Goal: Information Seeking & Learning: Learn about a topic

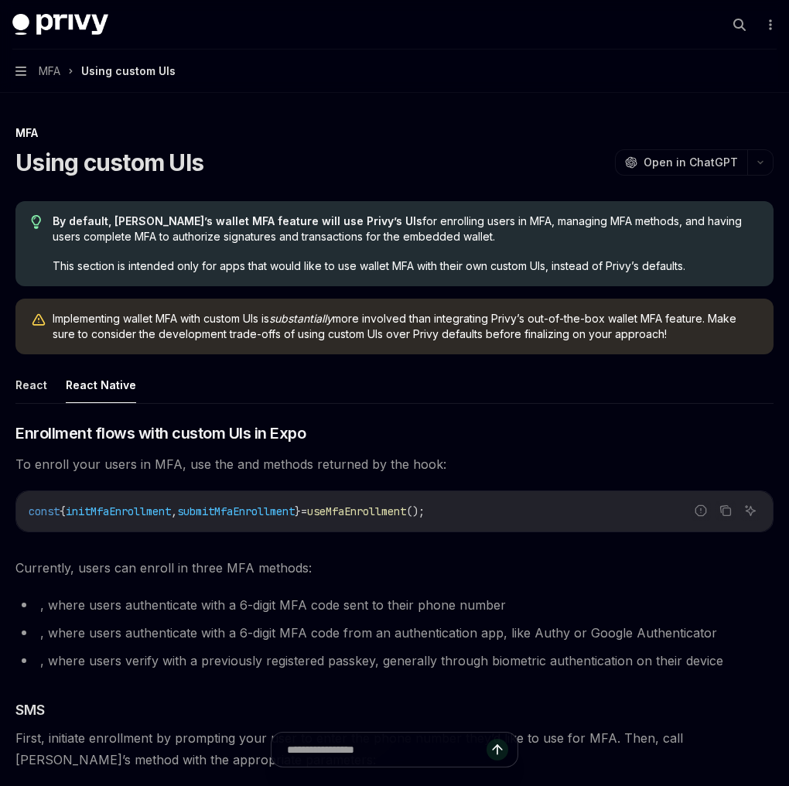
scroll to position [3416, 0]
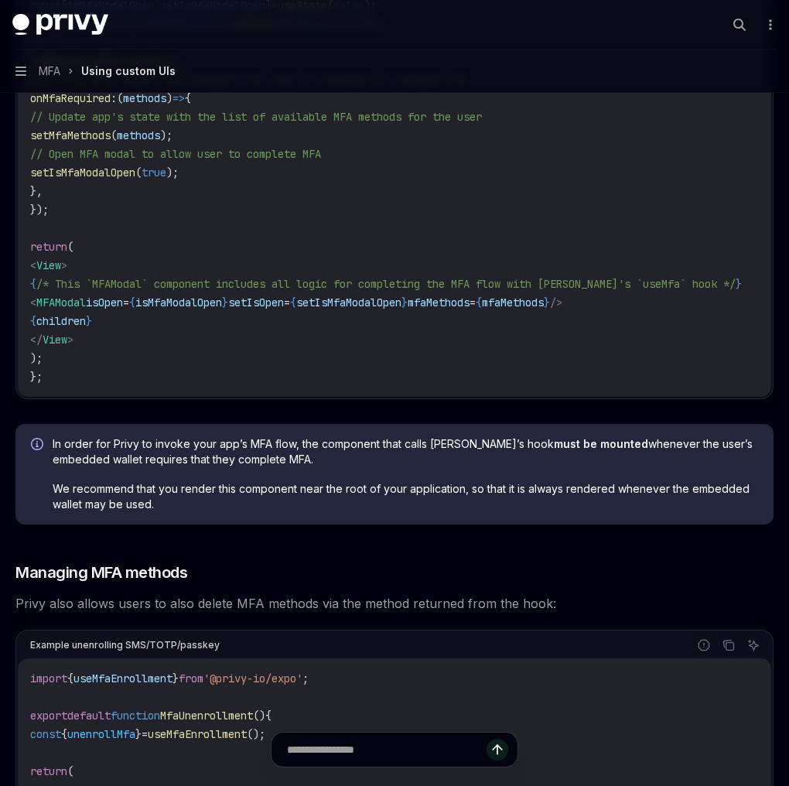
click at [140, 215] on code "import { useRegisterMfaListener , MfaMethod } from '@privy-io/expo' ; import { …" at bounding box center [404, 144] width 749 height 483
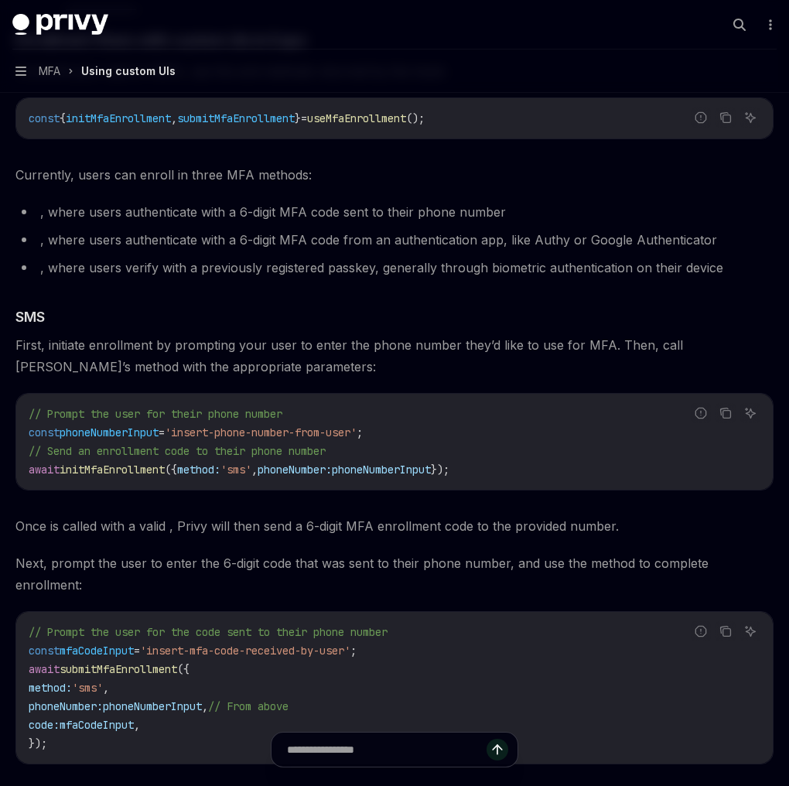
scroll to position [265, 0]
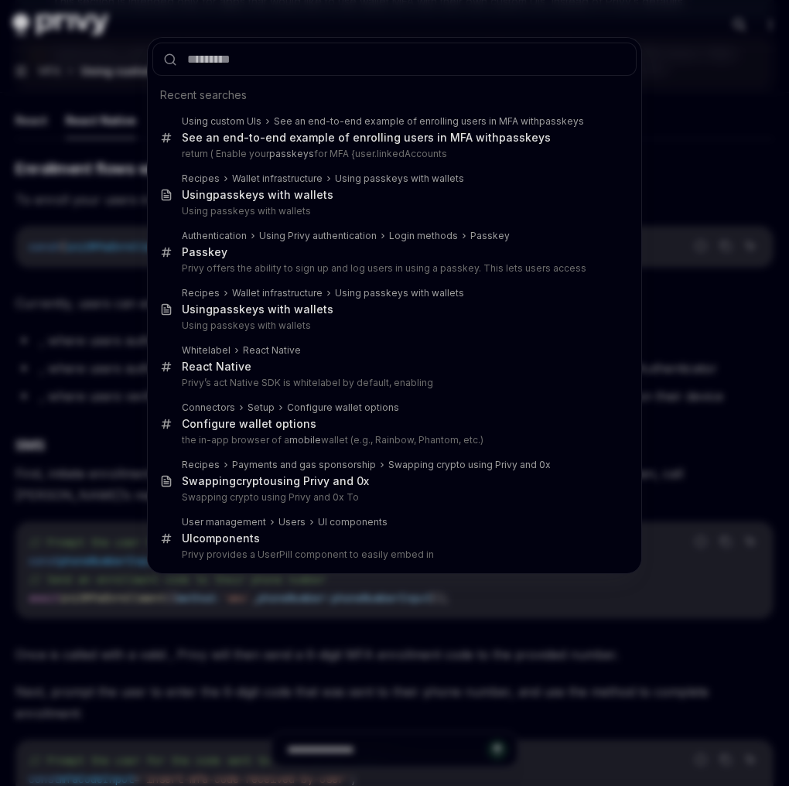
type input "**********"
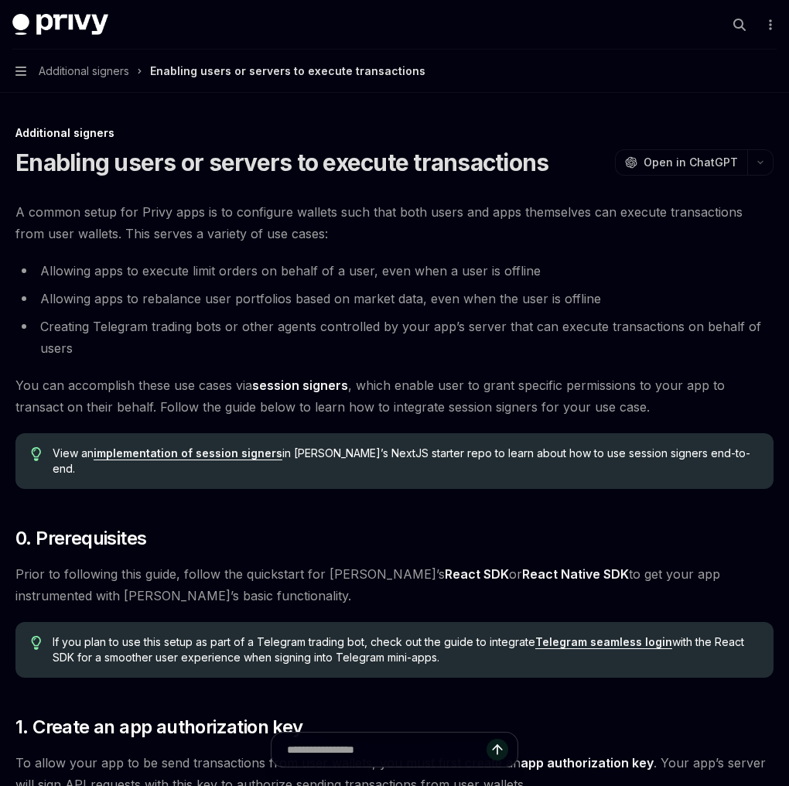
click at [521, 268] on li "Allowing apps to execute limit orders on behalf of a user, even when a user is …" at bounding box center [394, 271] width 758 height 22
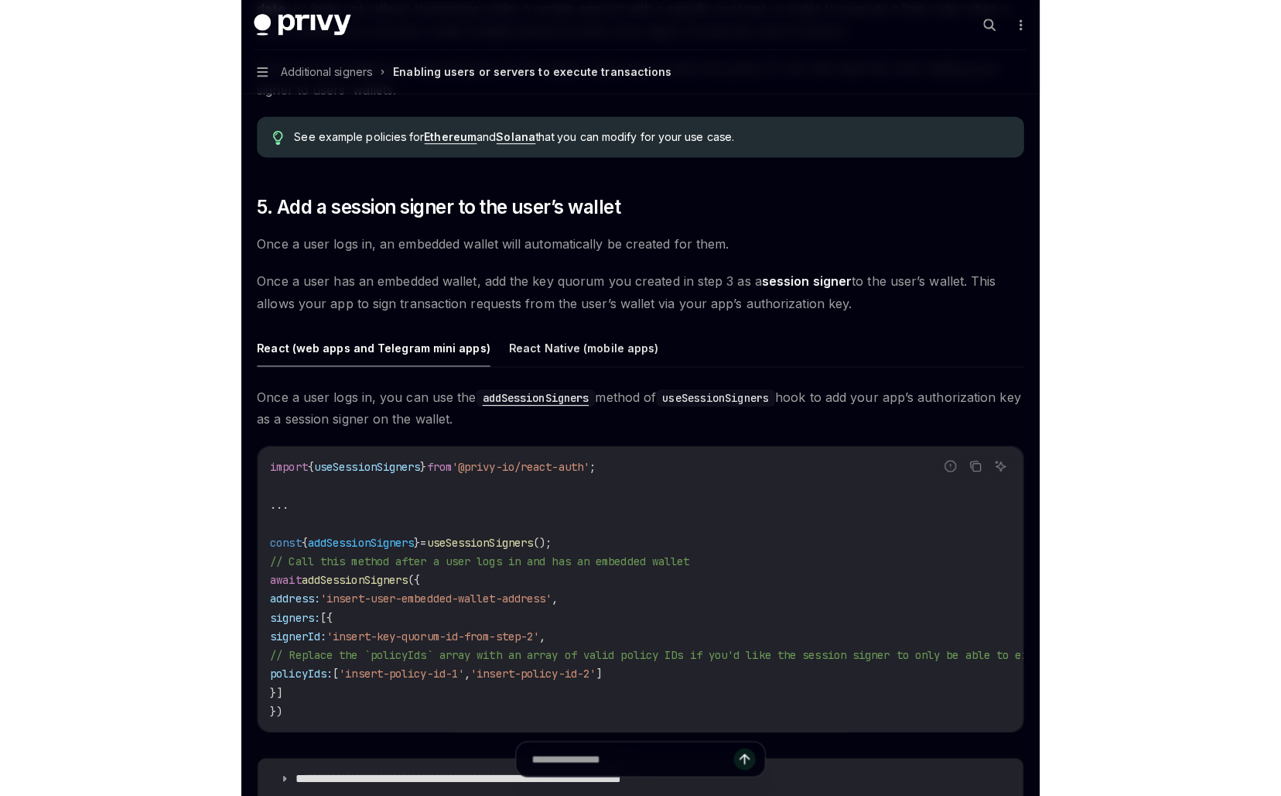
scroll to position [0, 1035]
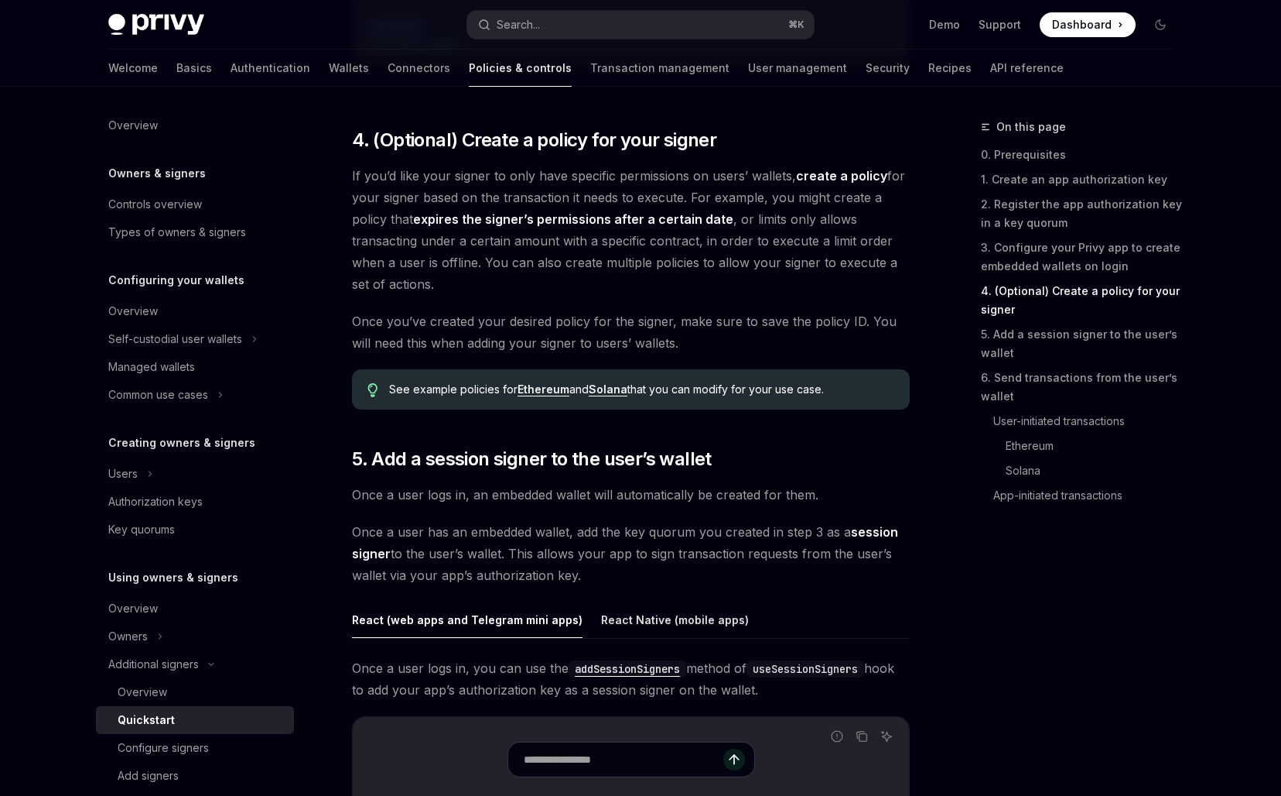
type textarea "*"
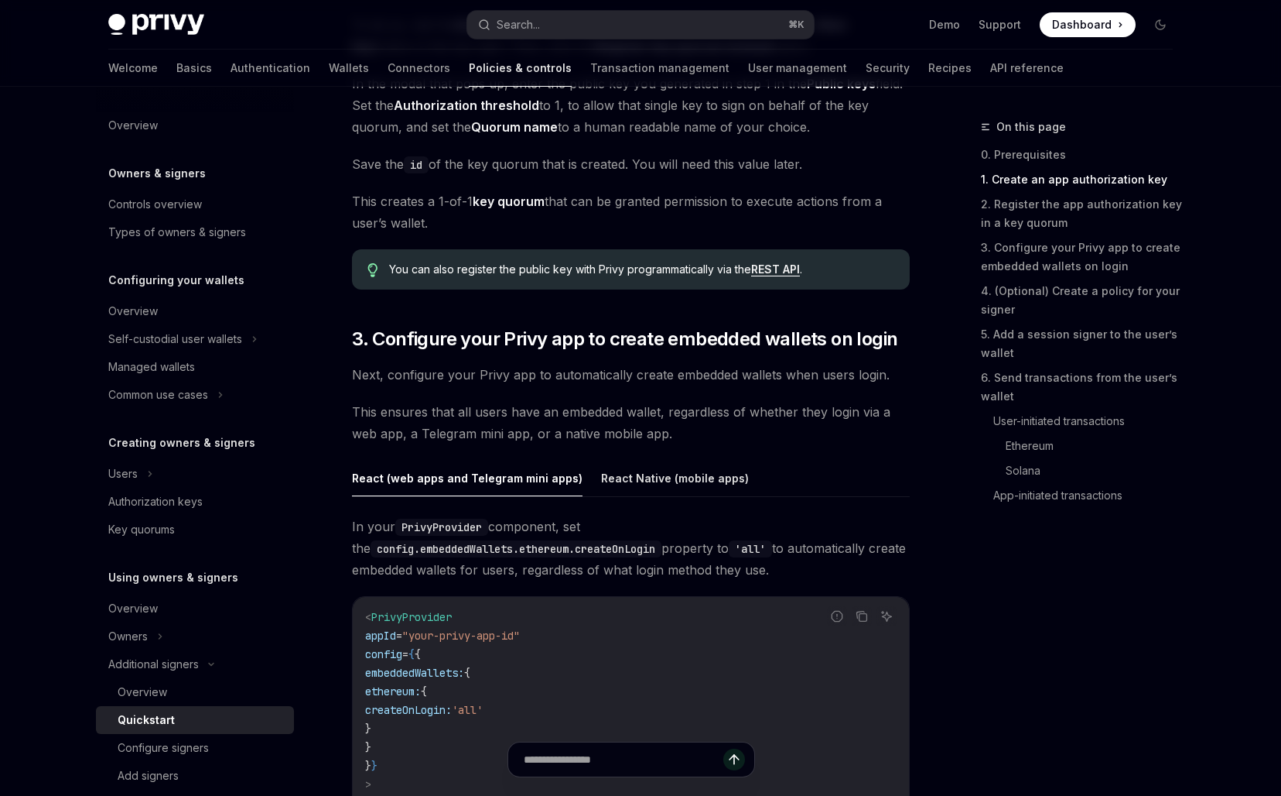
scroll to position [435, 0]
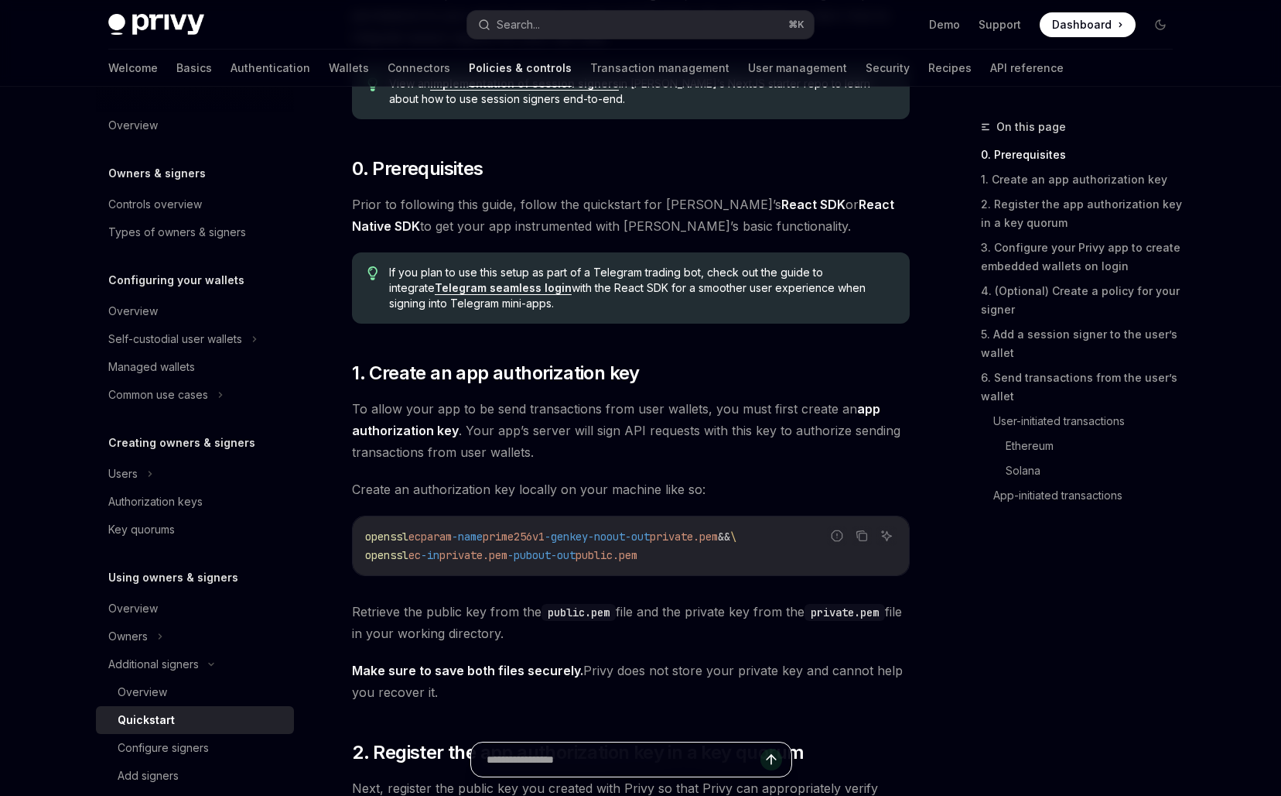
click at [583, 766] on input "text" at bounding box center [624, 759] width 274 height 34
paste input "**********"
type input "**********"
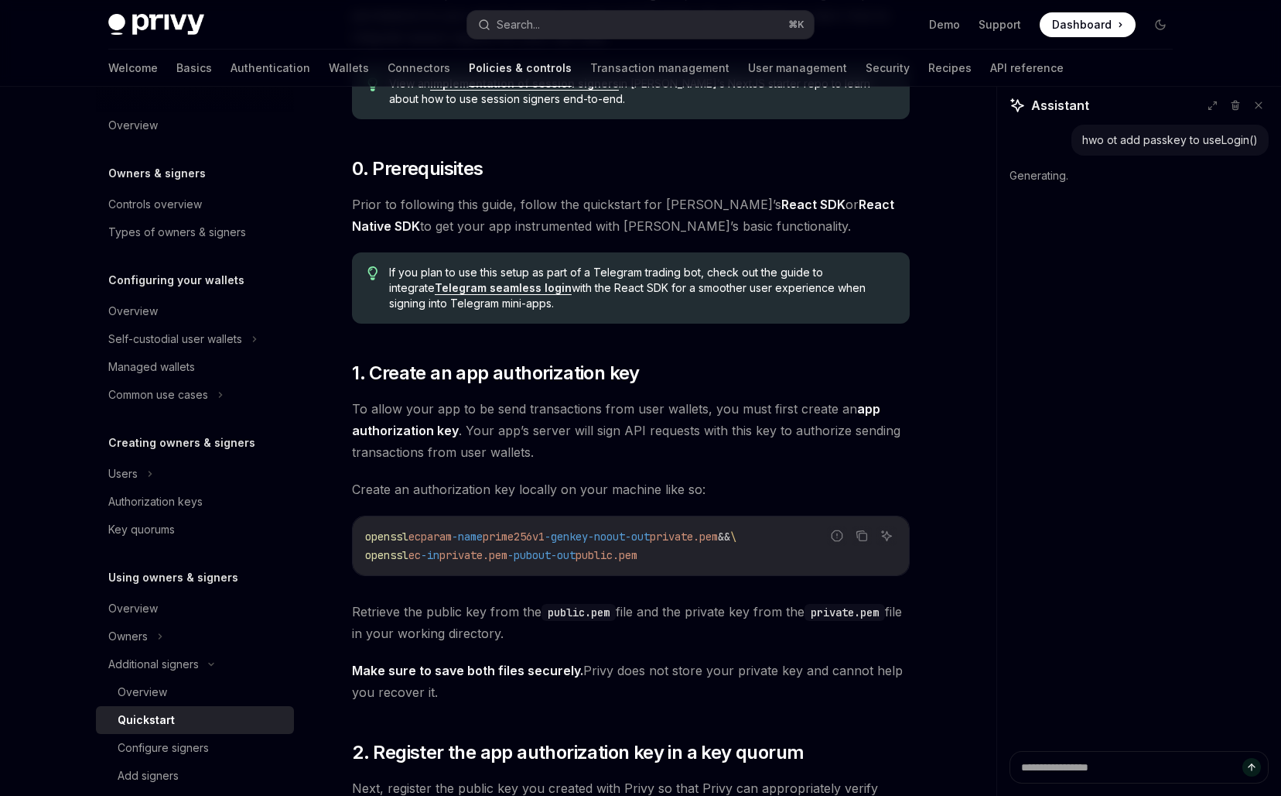
click at [377, 517] on div "openssl ecparam -name prime256v1 -genkey -noout -out private.pem && \ openssl e…" at bounding box center [631, 545] width 556 height 59
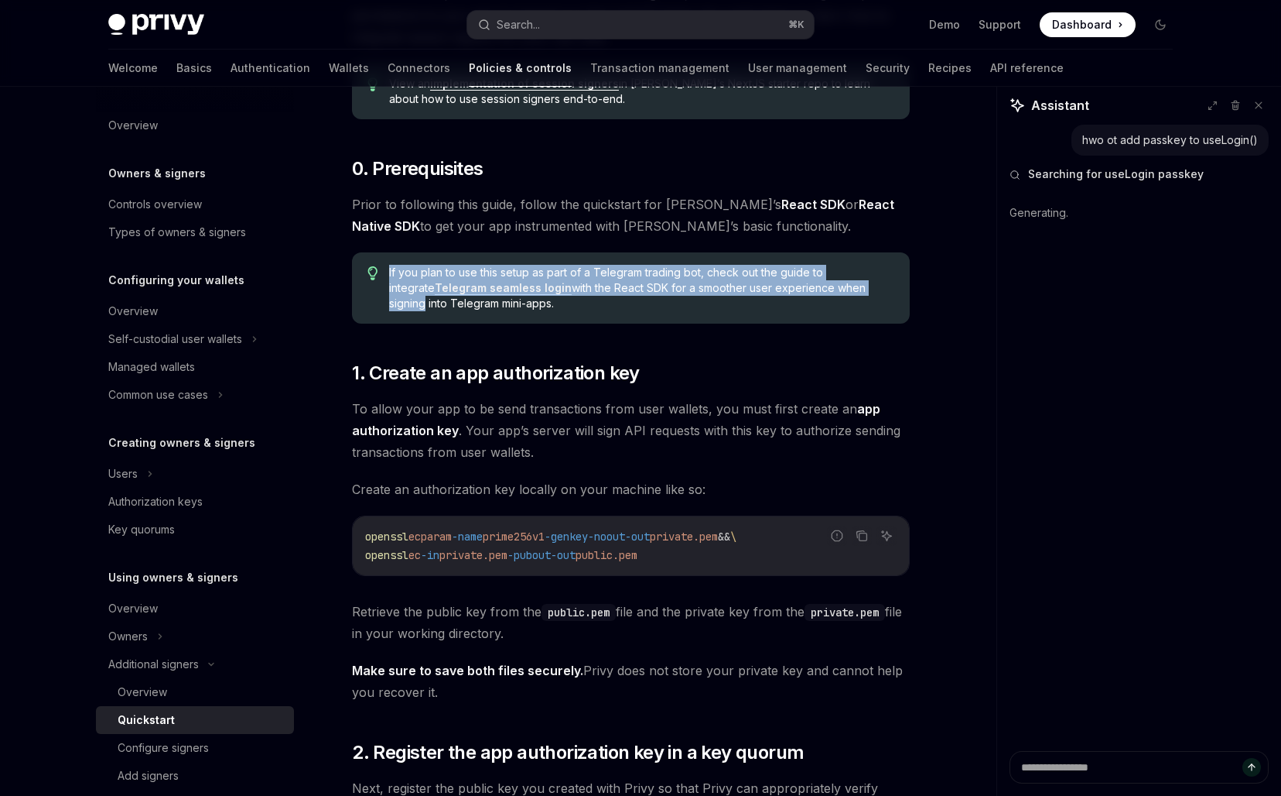
drag, startPoint x: 847, startPoint y: 261, endPoint x: 848, endPoint y: 304, distance: 43.4
click at [789, 302] on div "If you plan to use this setup as part of a Telegram trading bot, check out the …" at bounding box center [631, 287] width 558 height 71
click at [789, 304] on span "If you plan to use this setup as part of a Telegram trading bot, check out the …" at bounding box center [641, 288] width 505 height 46
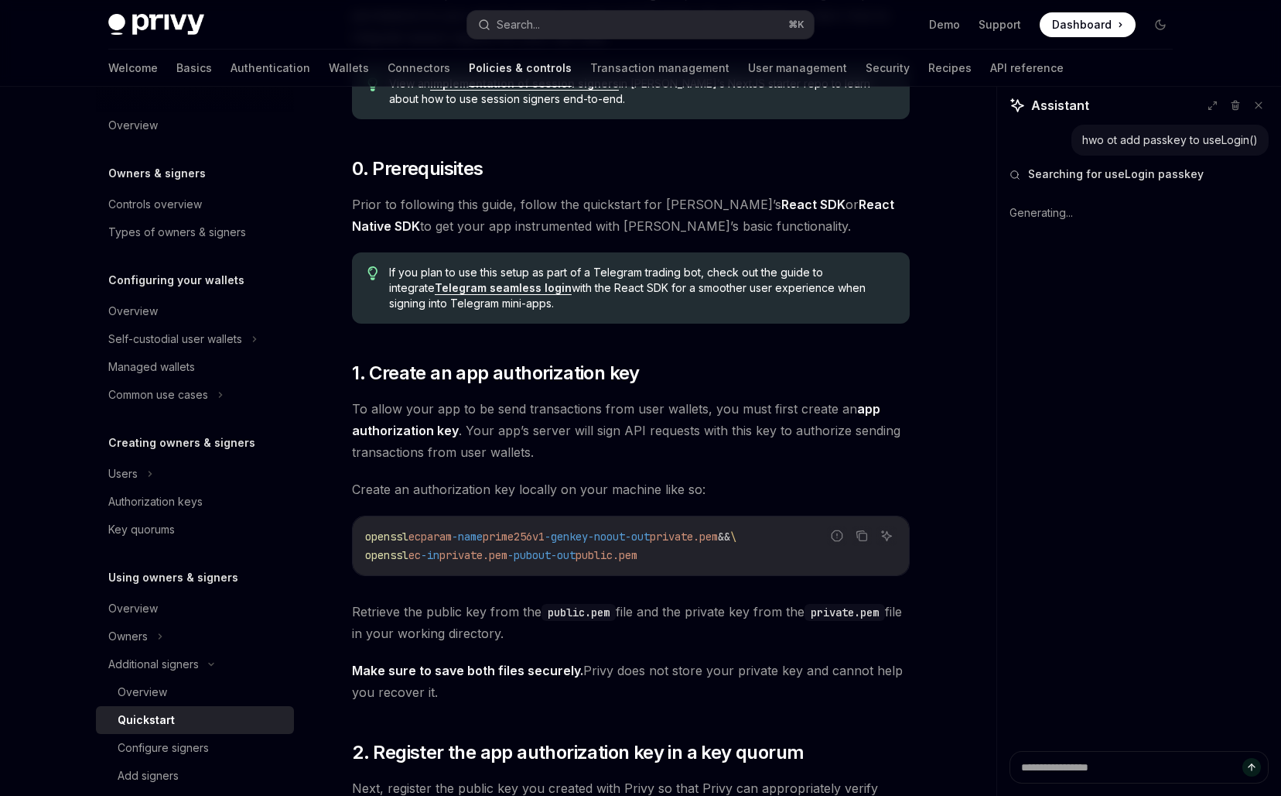
click at [789, 304] on span "If you plan to use this setup as part of a Telegram trading bot, check out the …" at bounding box center [641, 288] width 505 height 46
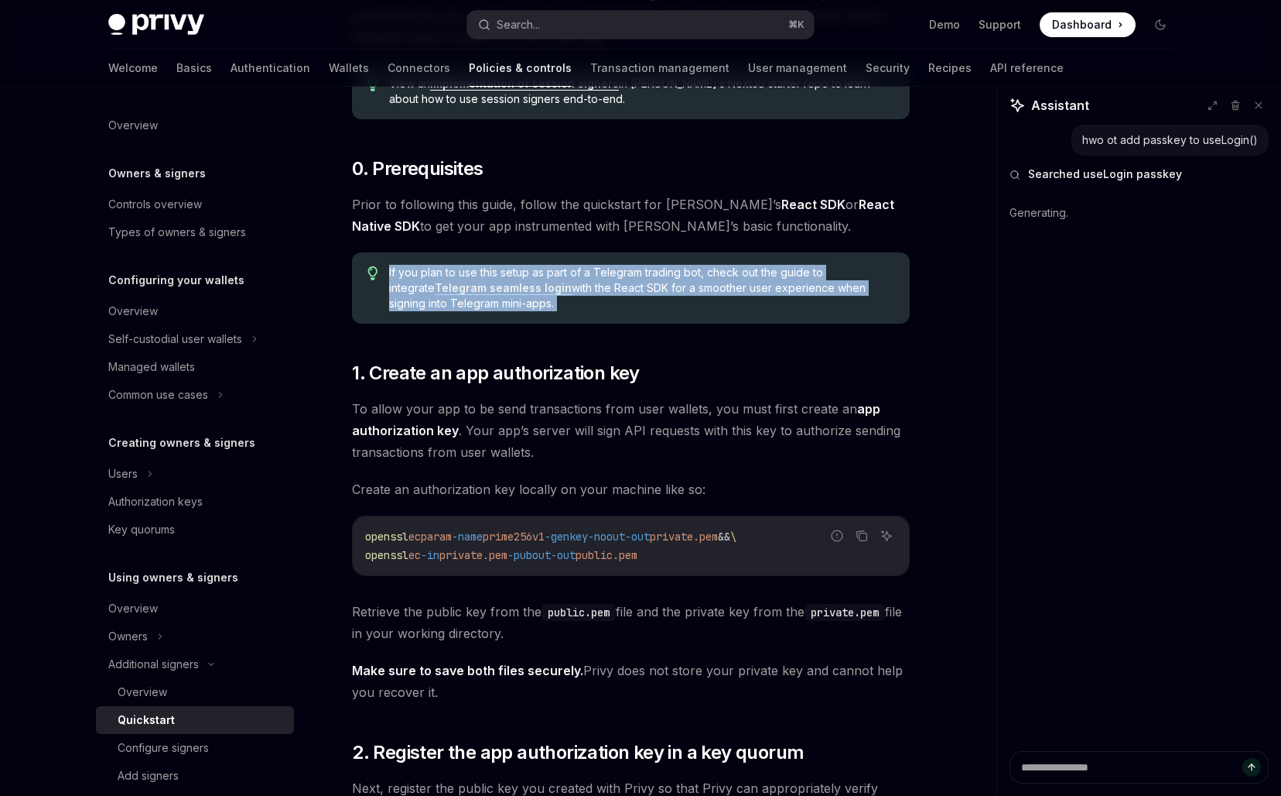
drag, startPoint x: 848, startPoint y: 304, endPoint x: 848, endPoint y: 347, distance: 42.6
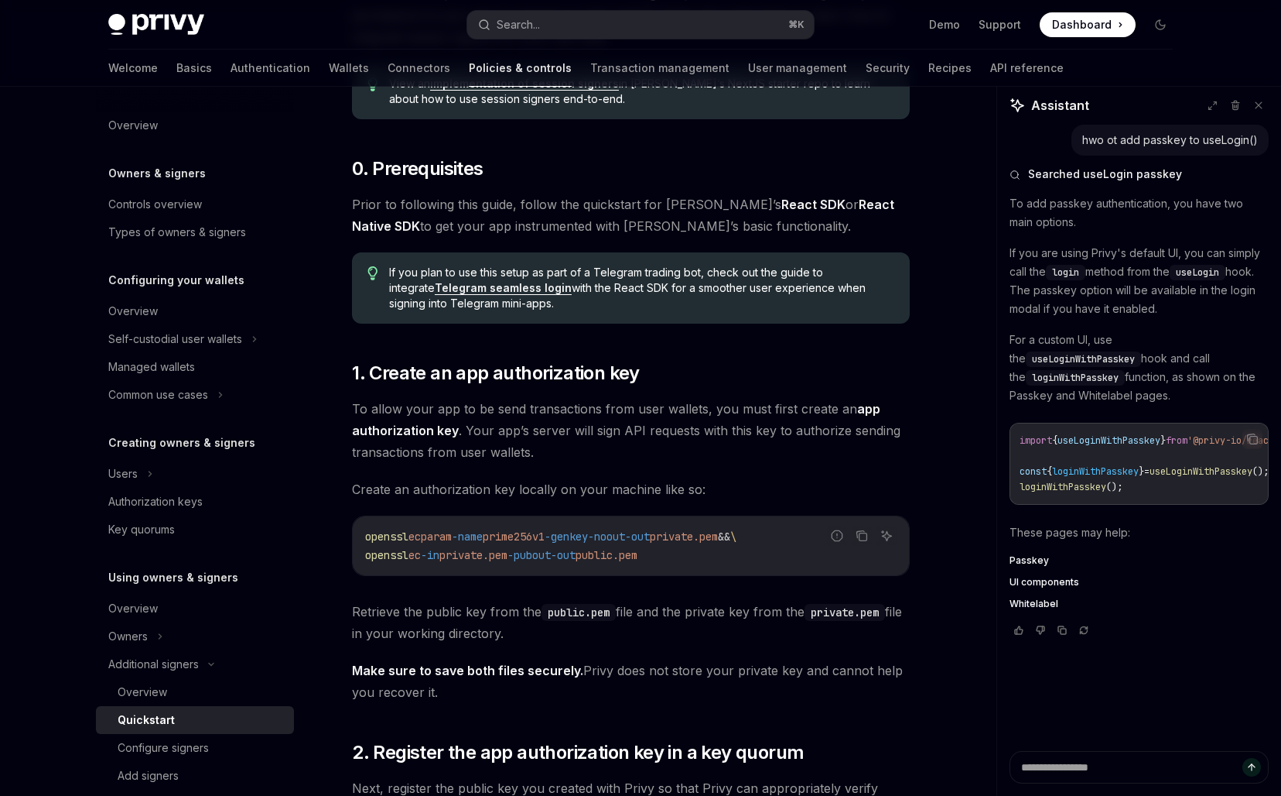
click at [789, 382] on p "For a custom UI, use the useLoginWithPasskey hook and call the loginWithPasskey…" at bounding box center [1139, 367] width 259 height 74
click at [789, 429] on button "Copy the contents from the code block" at bounding box center [1253, 439] width 20 height 20
click at [789, 576] on span "UI components" at bounding box center [1045, 582] width 70 height 12
type textarea "*"
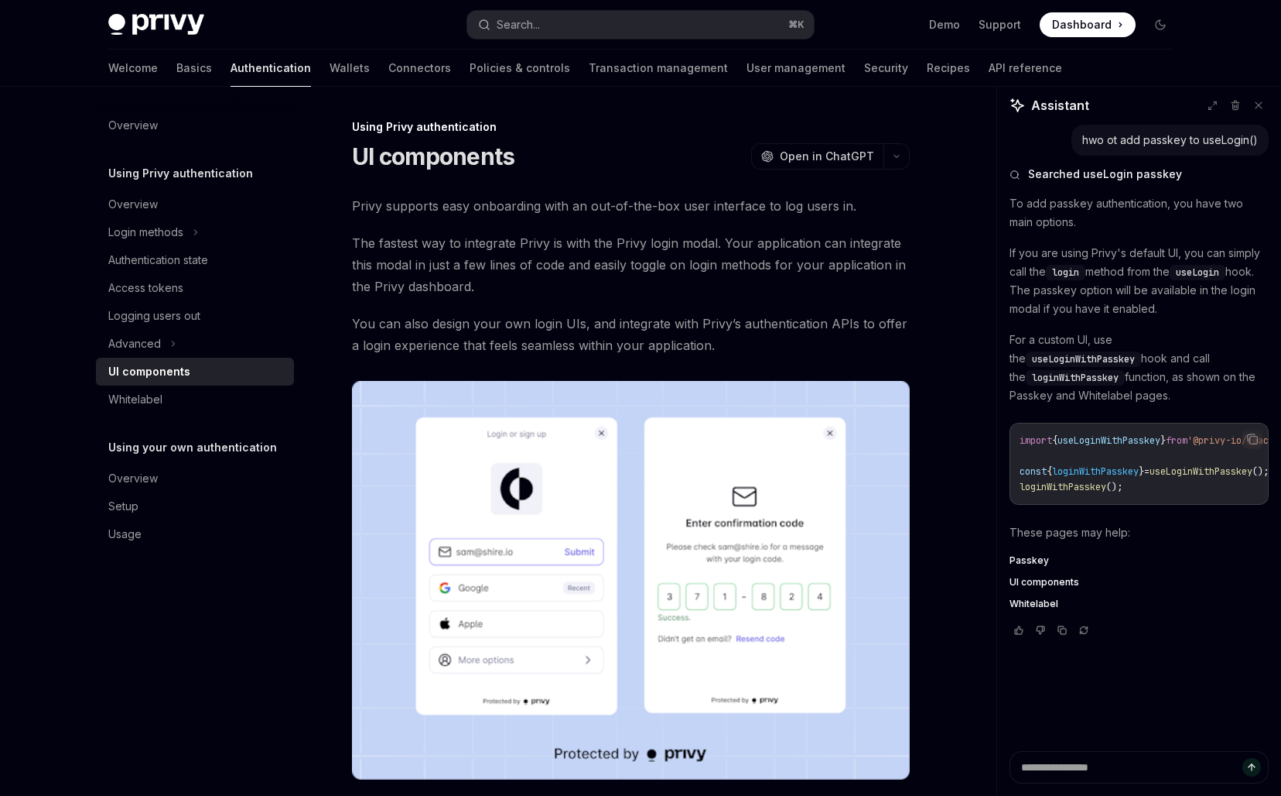
click at [659, 266] on span "The fastest way to integrate Privy is with the Privy login modal. Your applicat…" at bounding box center [631, 264] width 558 height 65
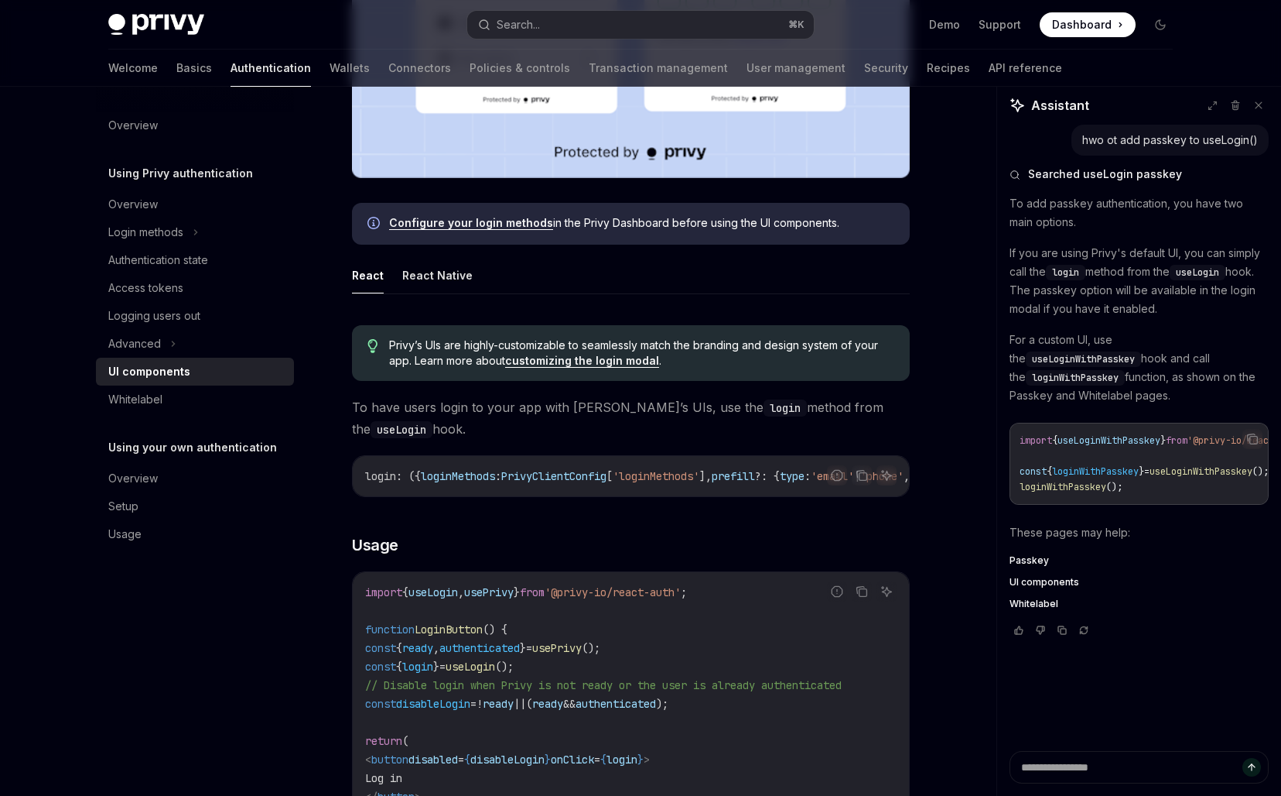
scroll to position [727, 0]
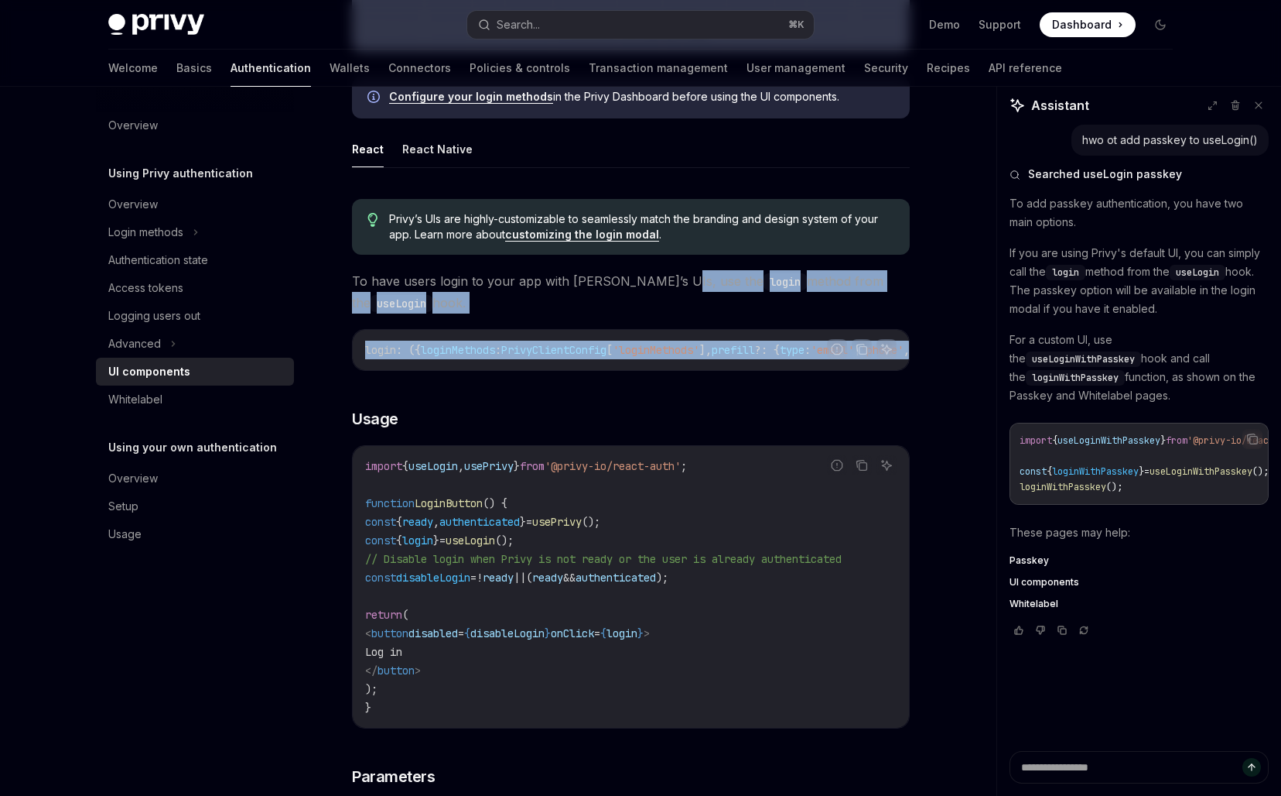
drag, startPoint x: 659, startPoint y: 291, endPoint x: 661, endPoint y: 385, distance: 94.4
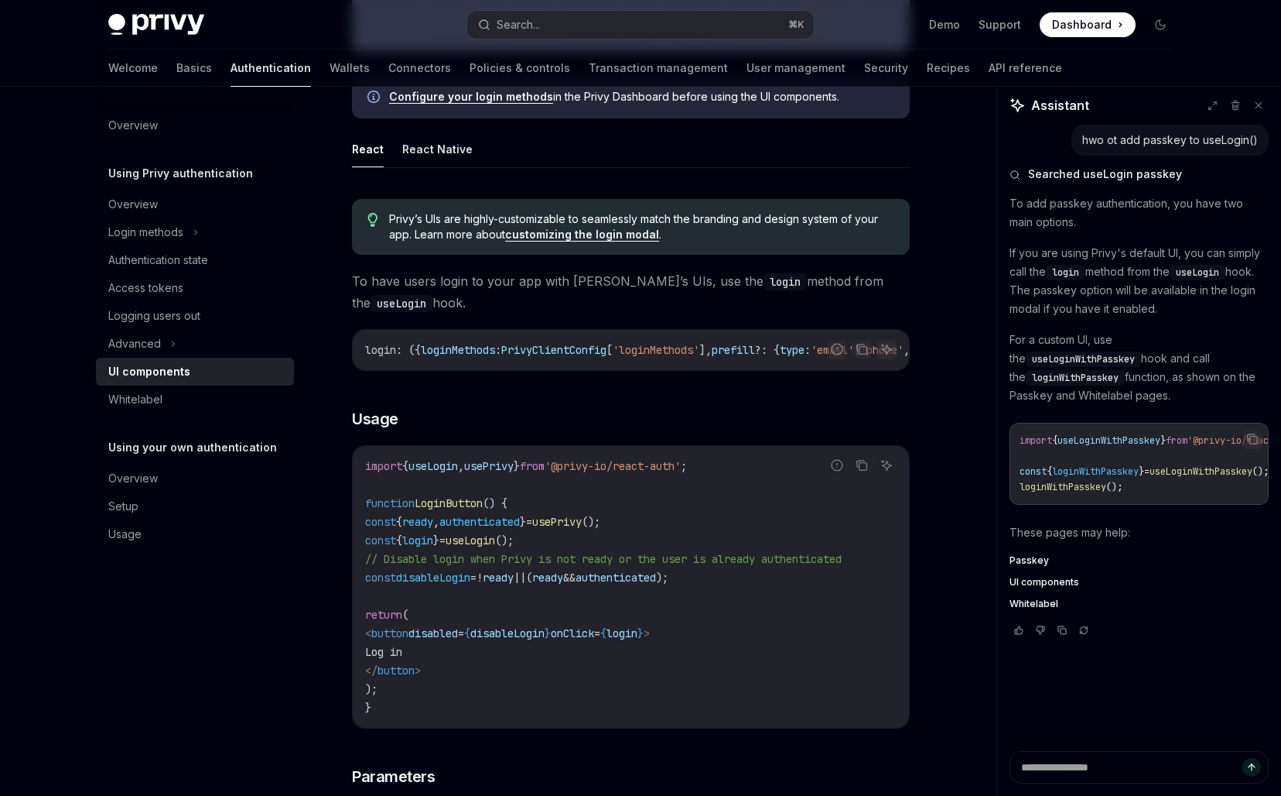
click at [677, 367] on div "login : ({ loginMethods : PrivyClientConfig [ 'loginMethods' ], prefill ?: { ty…" at bounding box center [631, 350] width 556 height 40
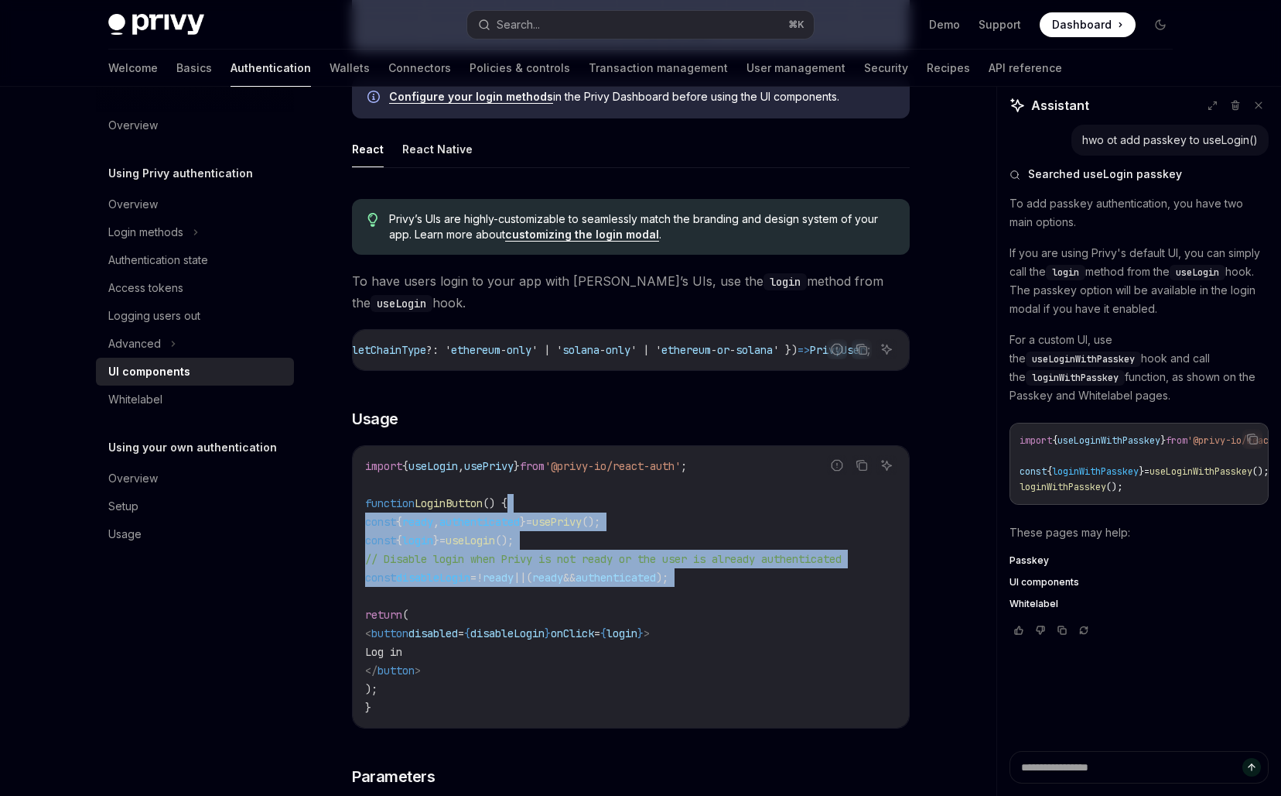
drag, startPoint x: 786, startPoint y: 502, endPoint x: 788, endPoint y: 604, distance: 102.2
click at [788, 604] on code "import { useLogin , usePrivy } from '@privy-io/react-auth' ; function LoginButt…" at bounding box center [631, 587] width 532 height 260
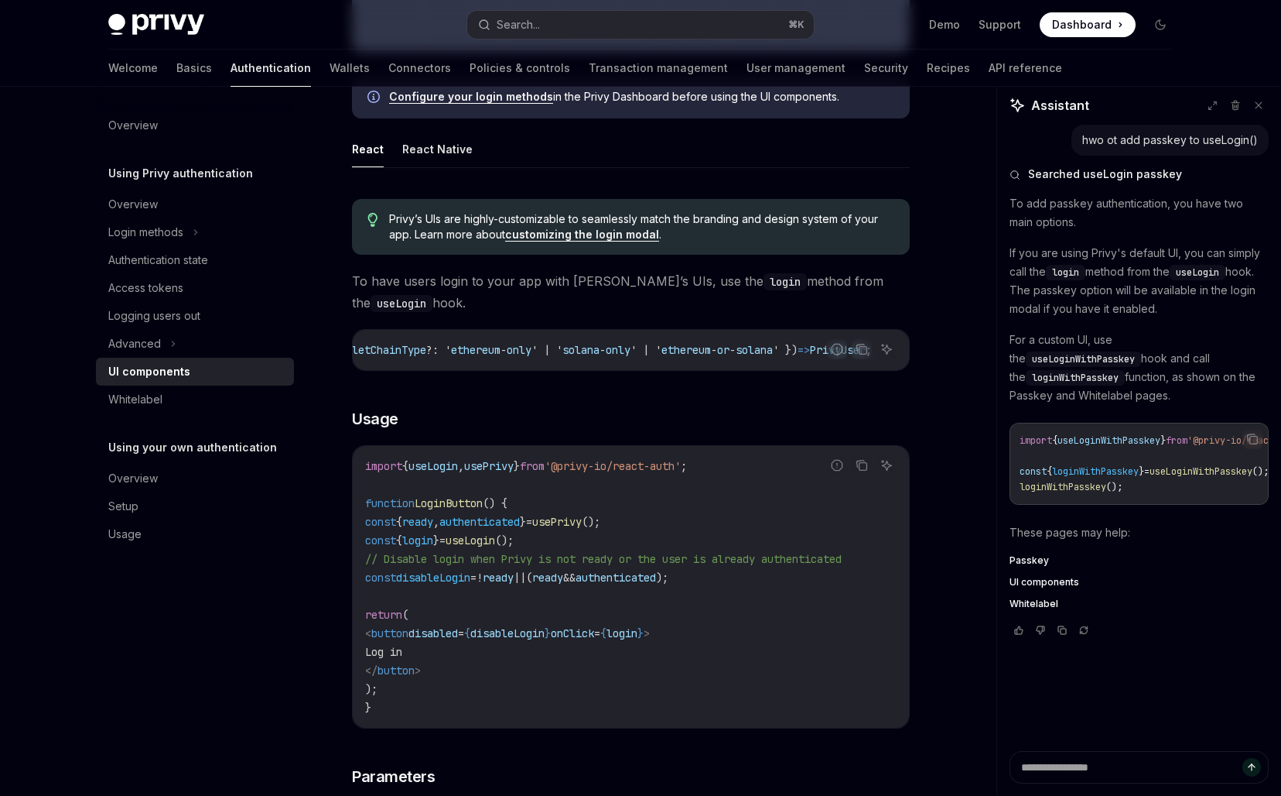
scroll to position [734, 0]
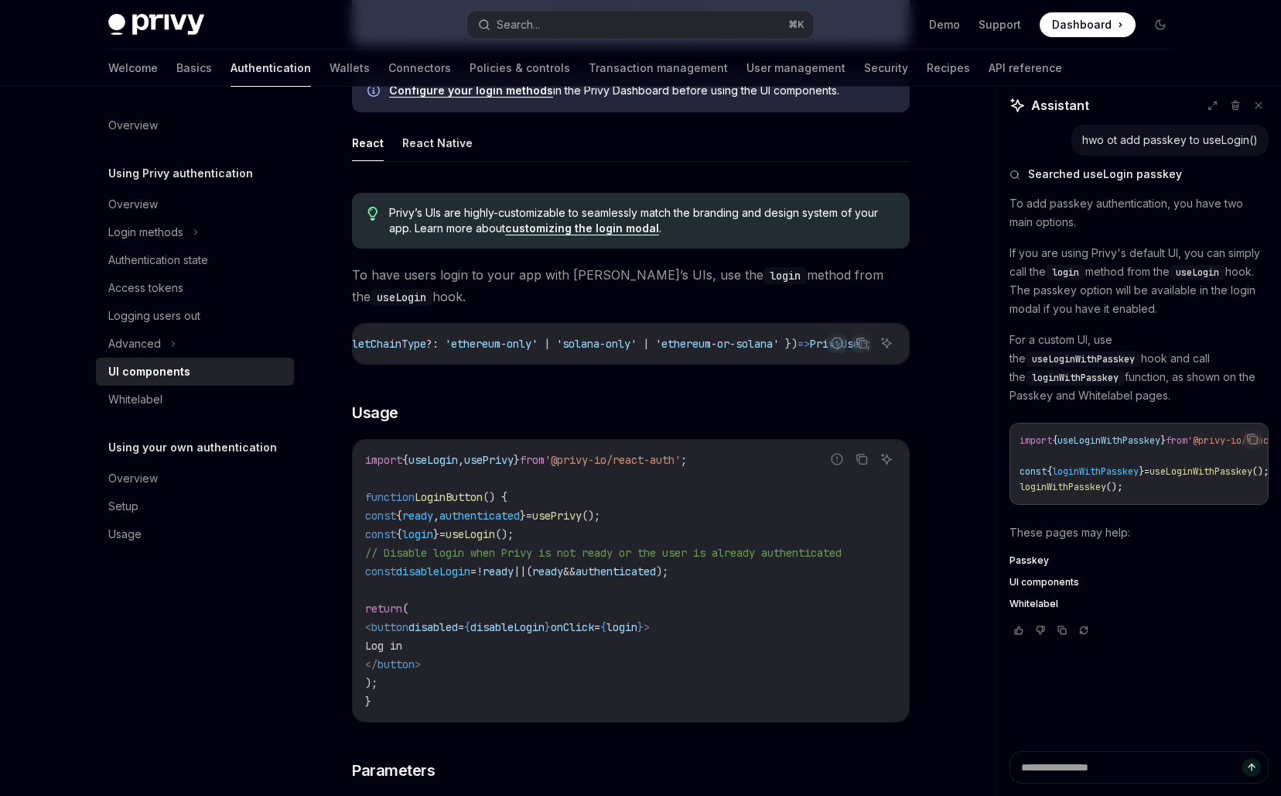
type input "**********"
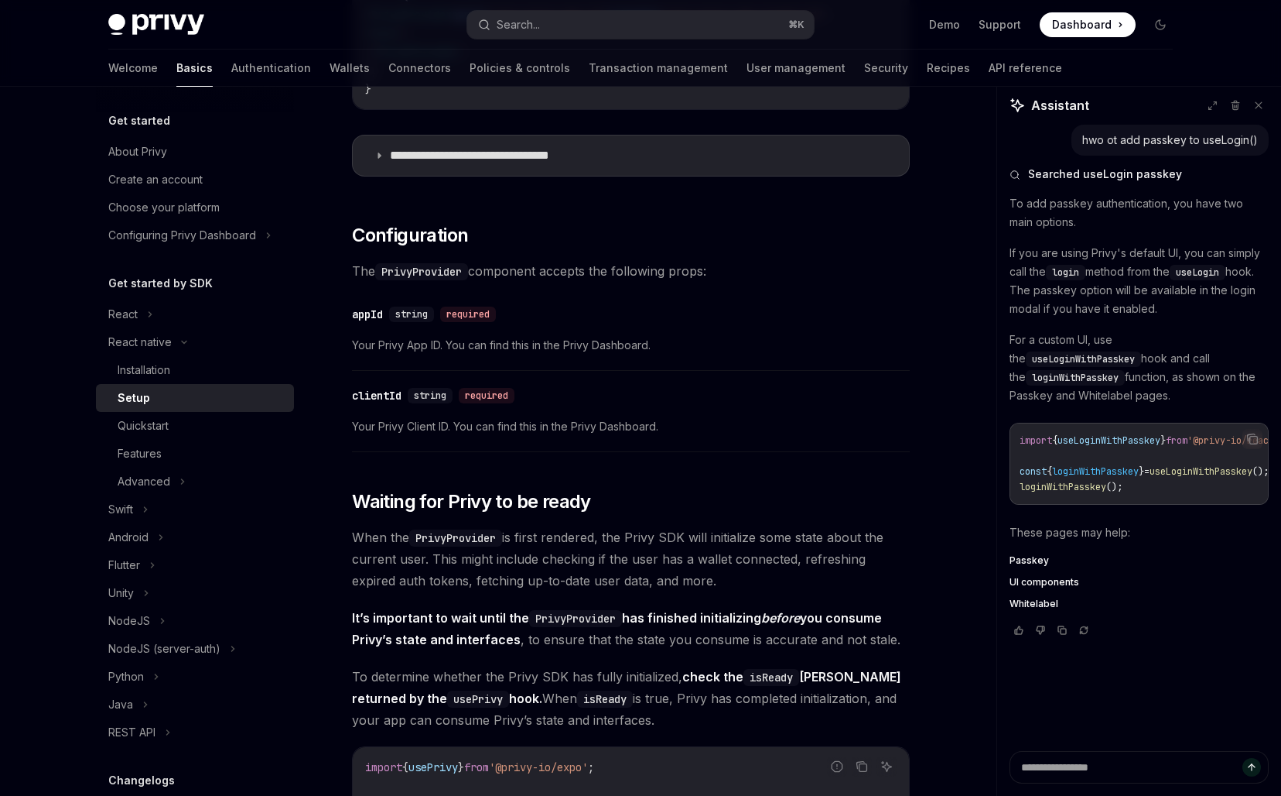
scroll to position [87, 0]
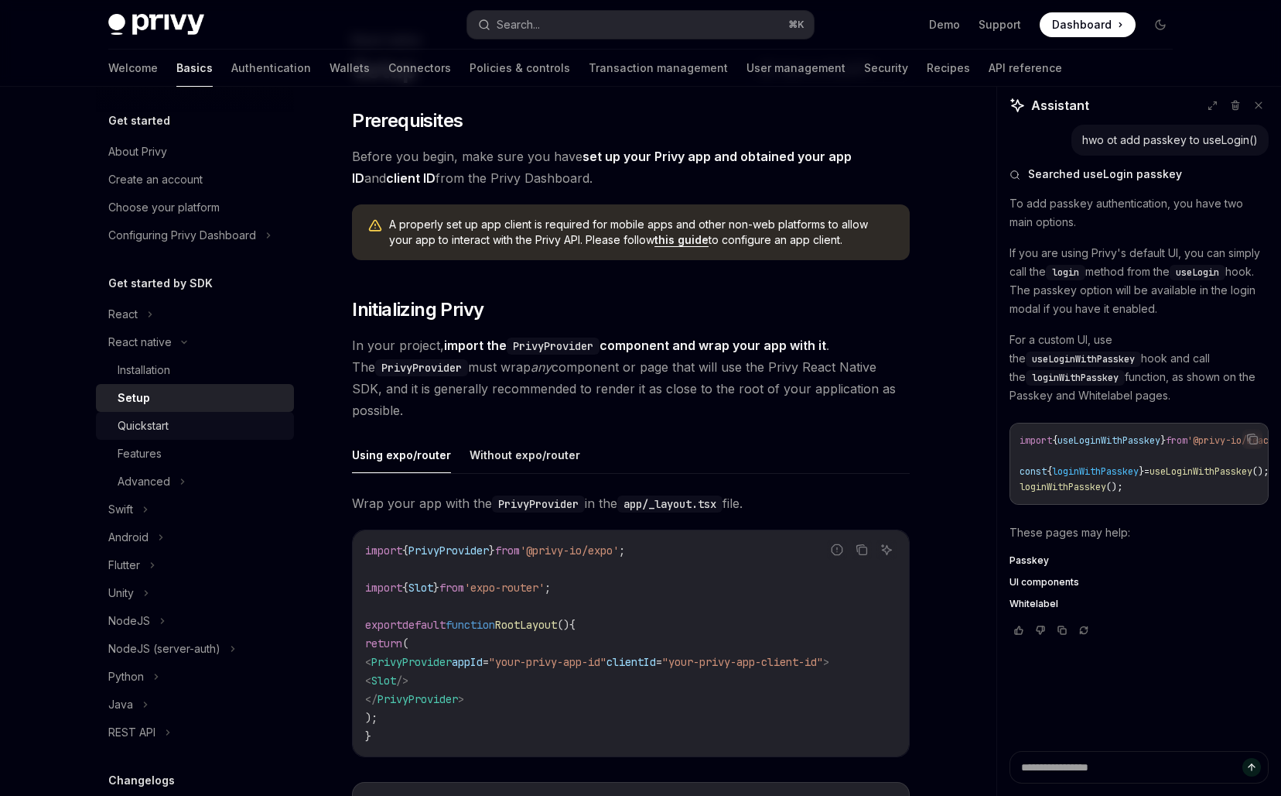
click at [218, 437] on link "Quickstart" at bounding box center [195, 426] width 198 height 28
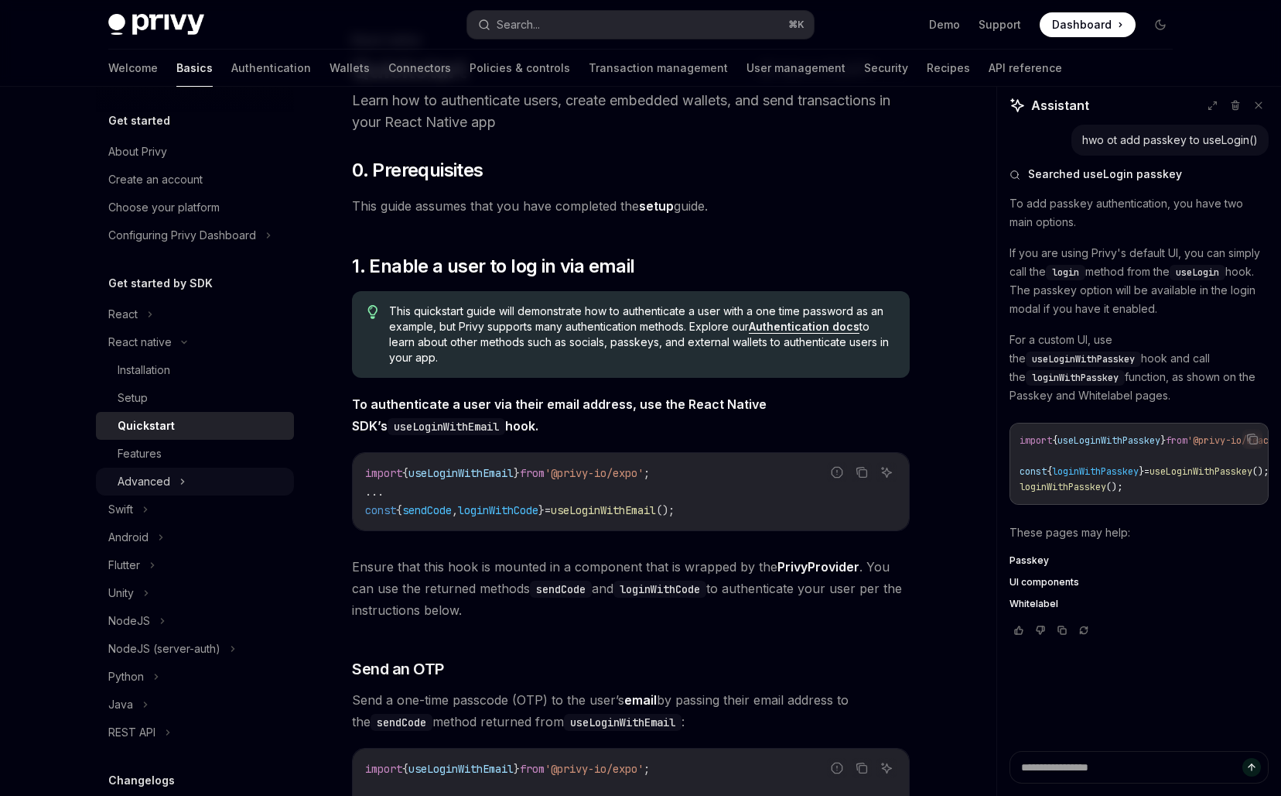
click at [218, 471] on div "Advanced" at bounding box center [195, 481] width 198 height 28
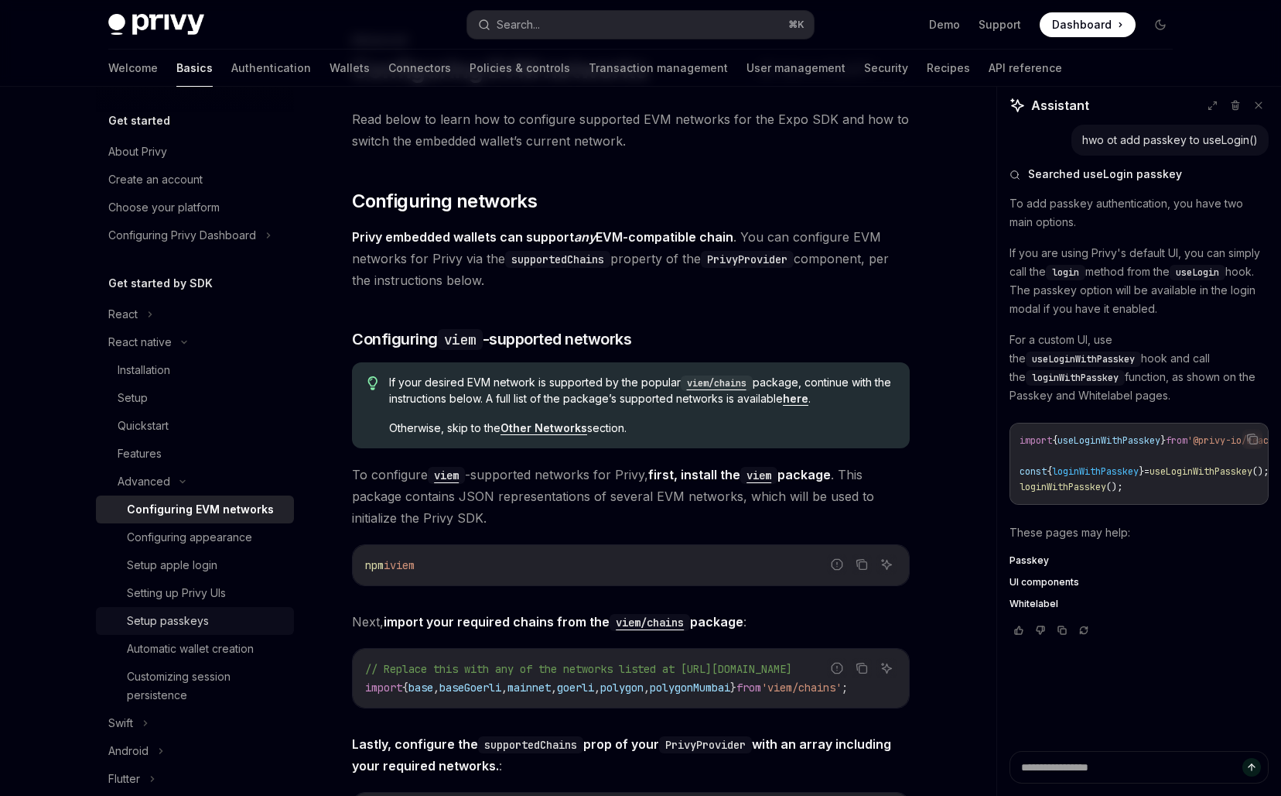
click at [200, 620] on div "Setup passkeys" at bounding box center [168, 620] width 82 height 19
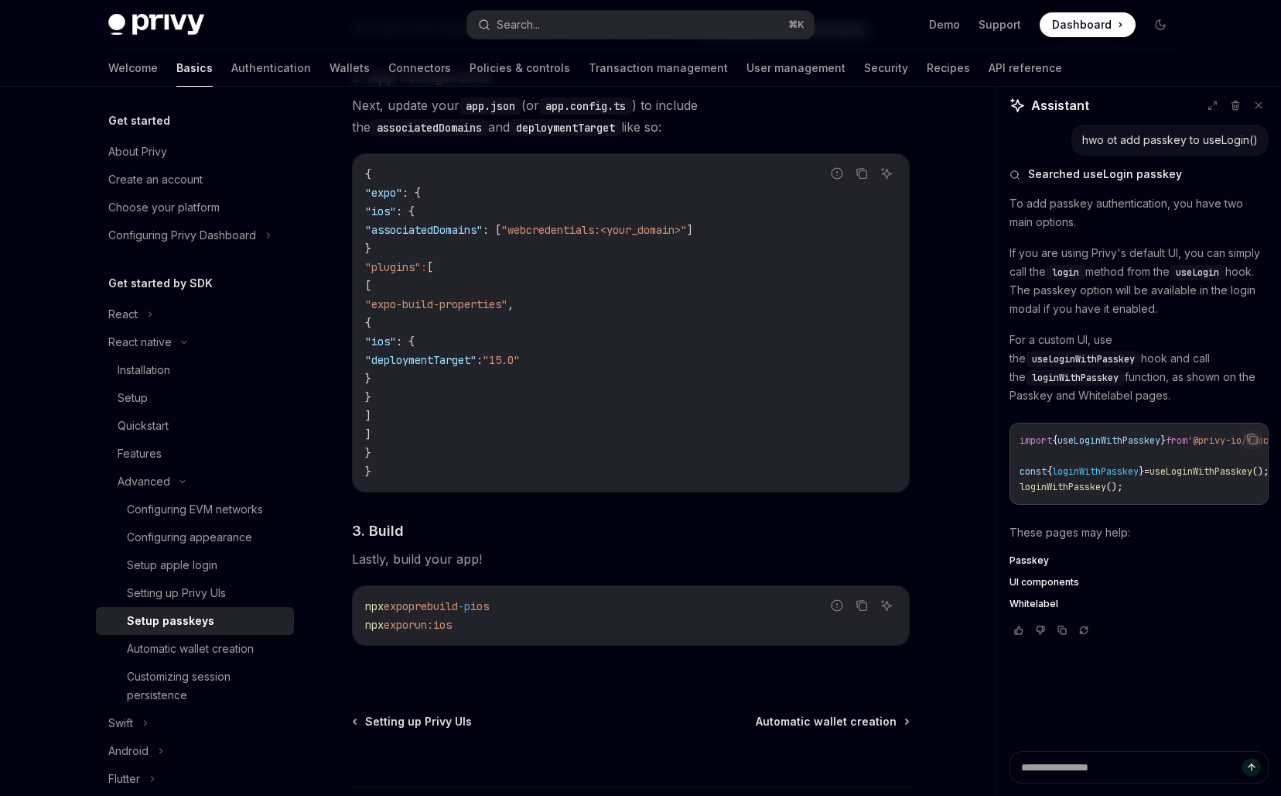
scroll to position [1155, 0]
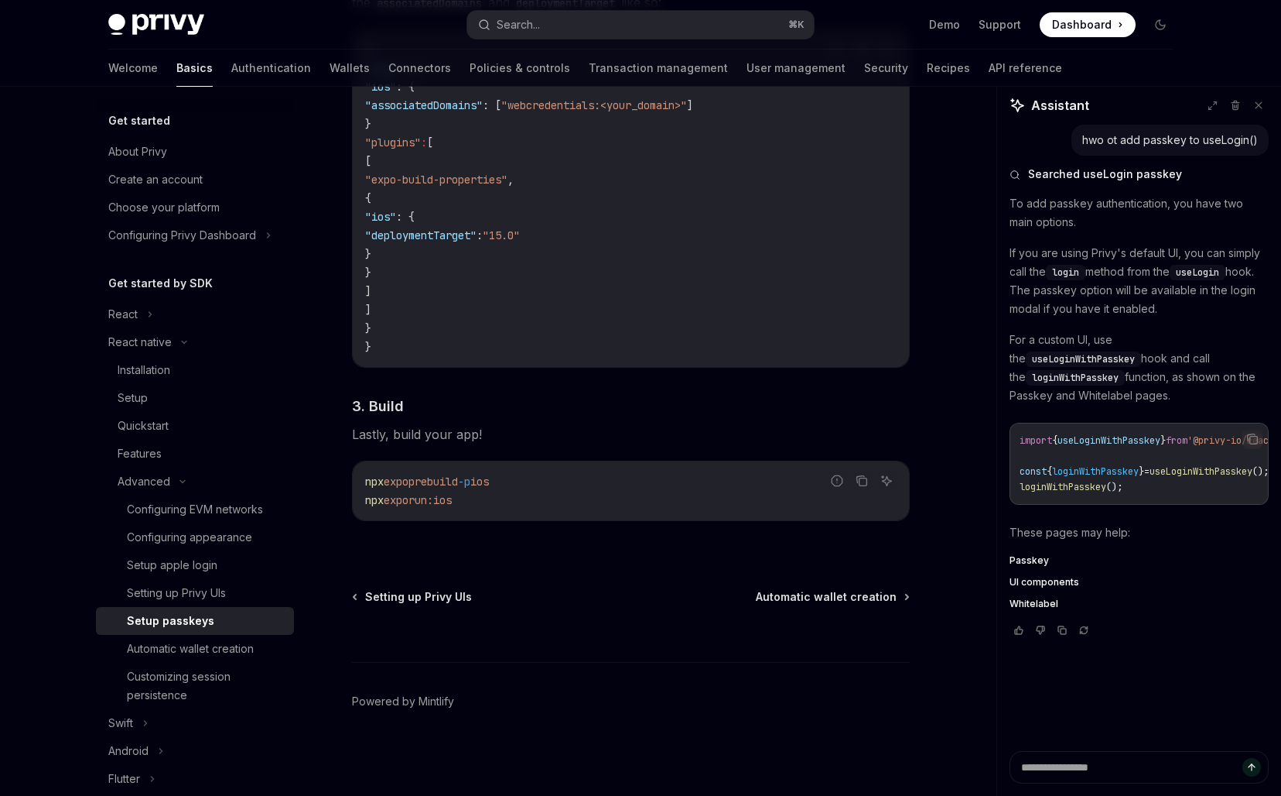
drag, startPoint x: 447, startPoint y: 460, endPoint x: 583, endPoint y: 529, distance: 152.6
click at [585, 532] on div "Passkeys require that you associate a website with your app. To do so, you need…" at bounding box center [631, 10] width 558 height 1071
click at [583, 529] on div "Passkeys require that you associate a website with your app. To do so, you need…" at bounding box center [631, 10] width 558 height 1071
click at [171, 678] on div "Customizing session persistence" at bounding box center [206, 685] width 158 height 37
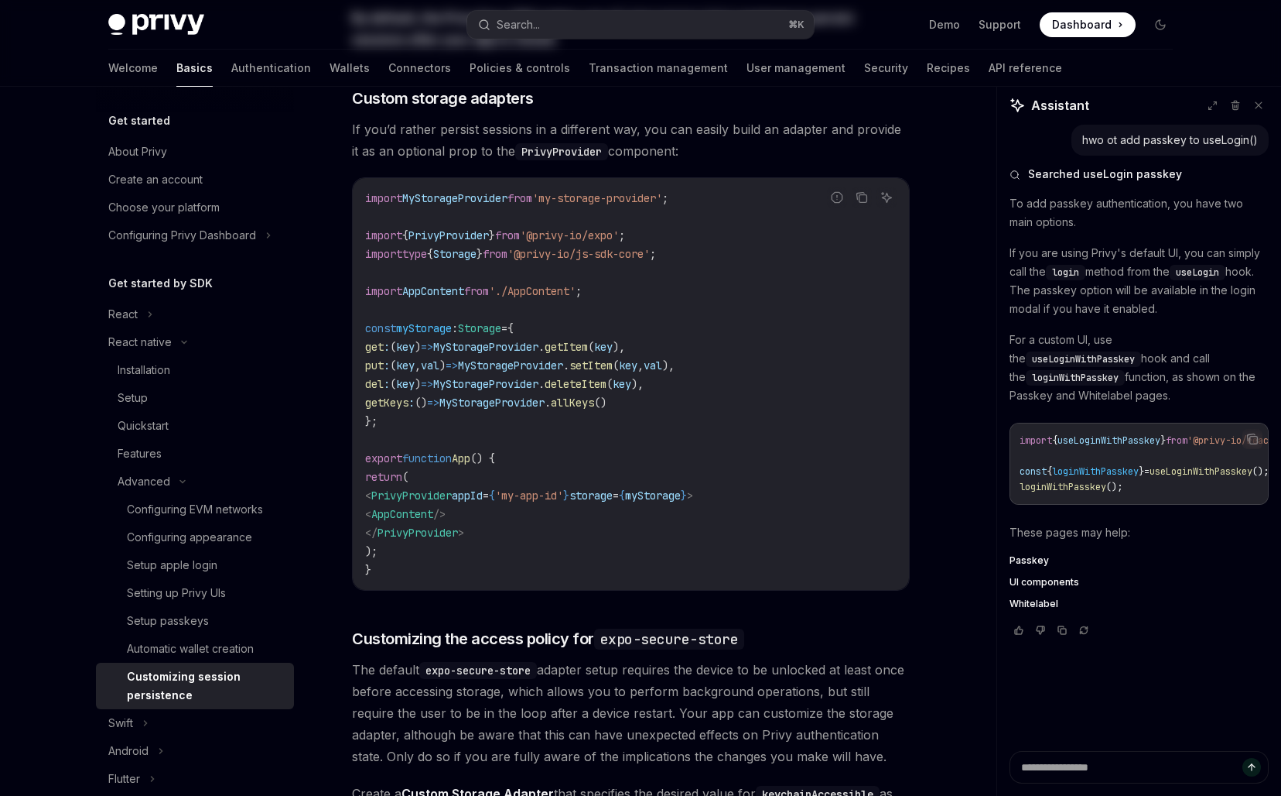
scroll to position [519, 0]
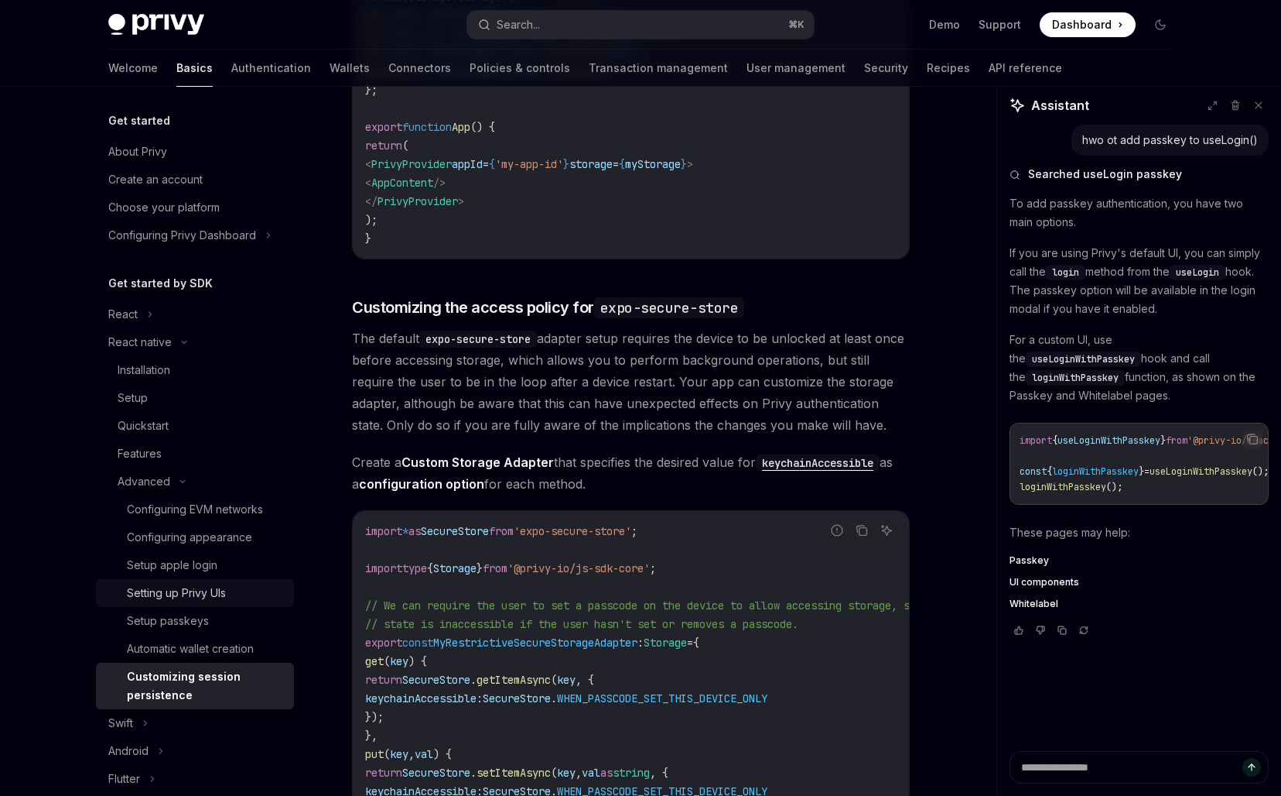
click at [155, 589] on div "Setting up Privy UIs" at bounding box center [176, 592] width 99 height 19
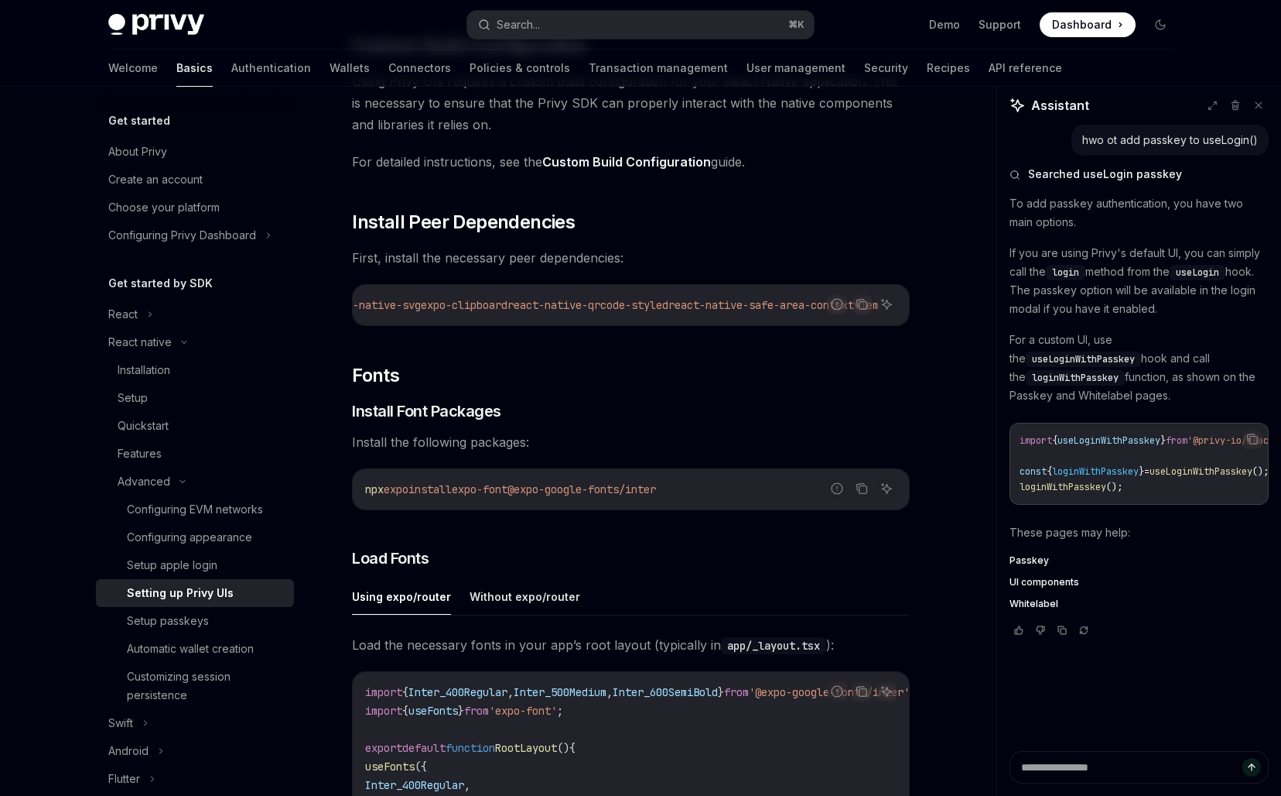
scroll to position [0, 214]
click at [662, 225] on h2 "​ Install Peer Dependencies" at bounding box center [631, 222] width 558 height 25
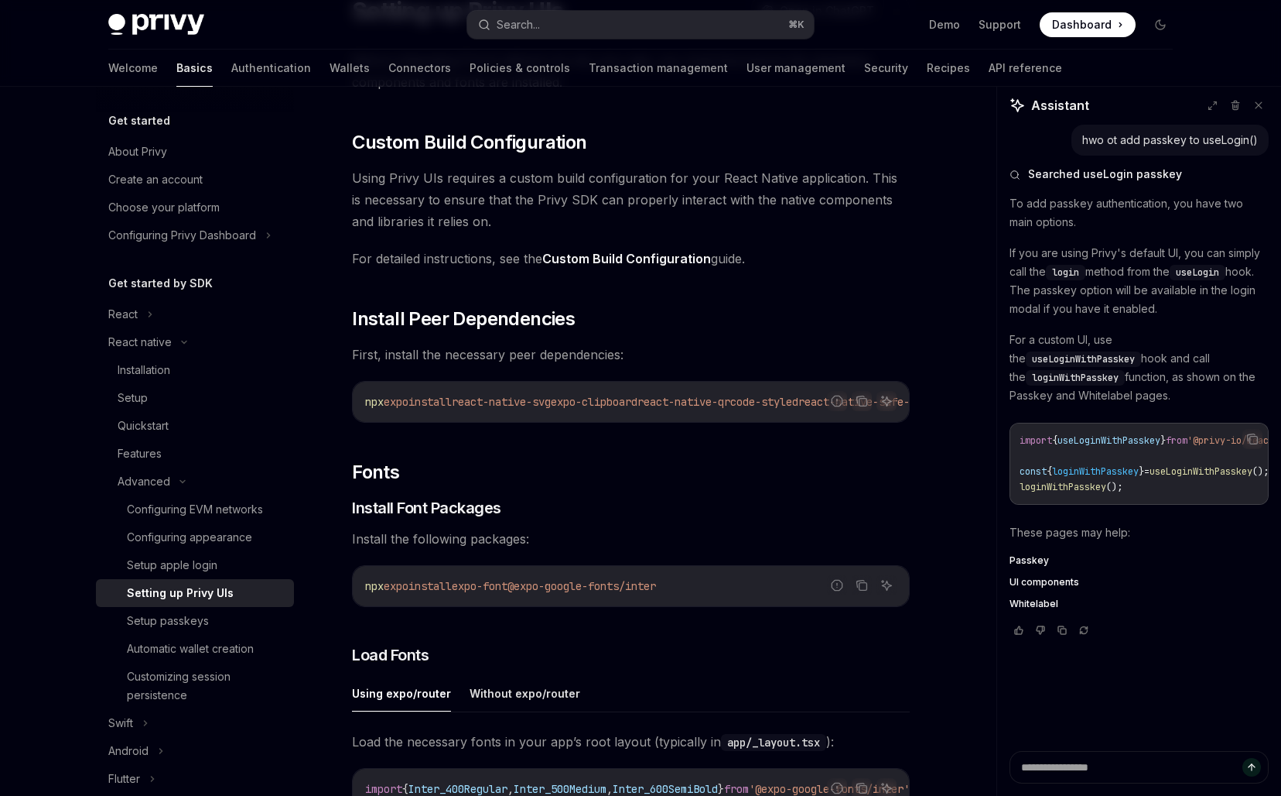
scroll to position [0, 0]
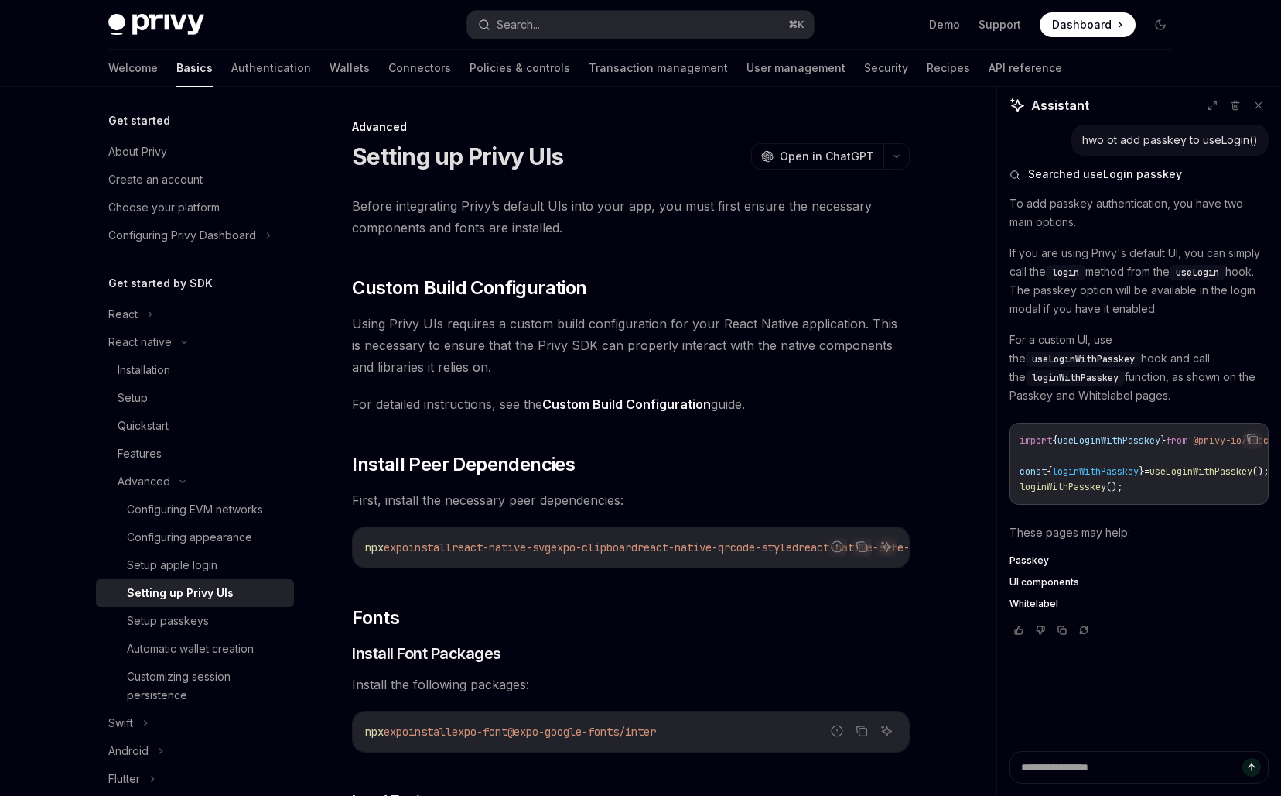
click at [562, 404] on link "Custom Build Configuration" at bounding box center [626, 404] width 169 height 16
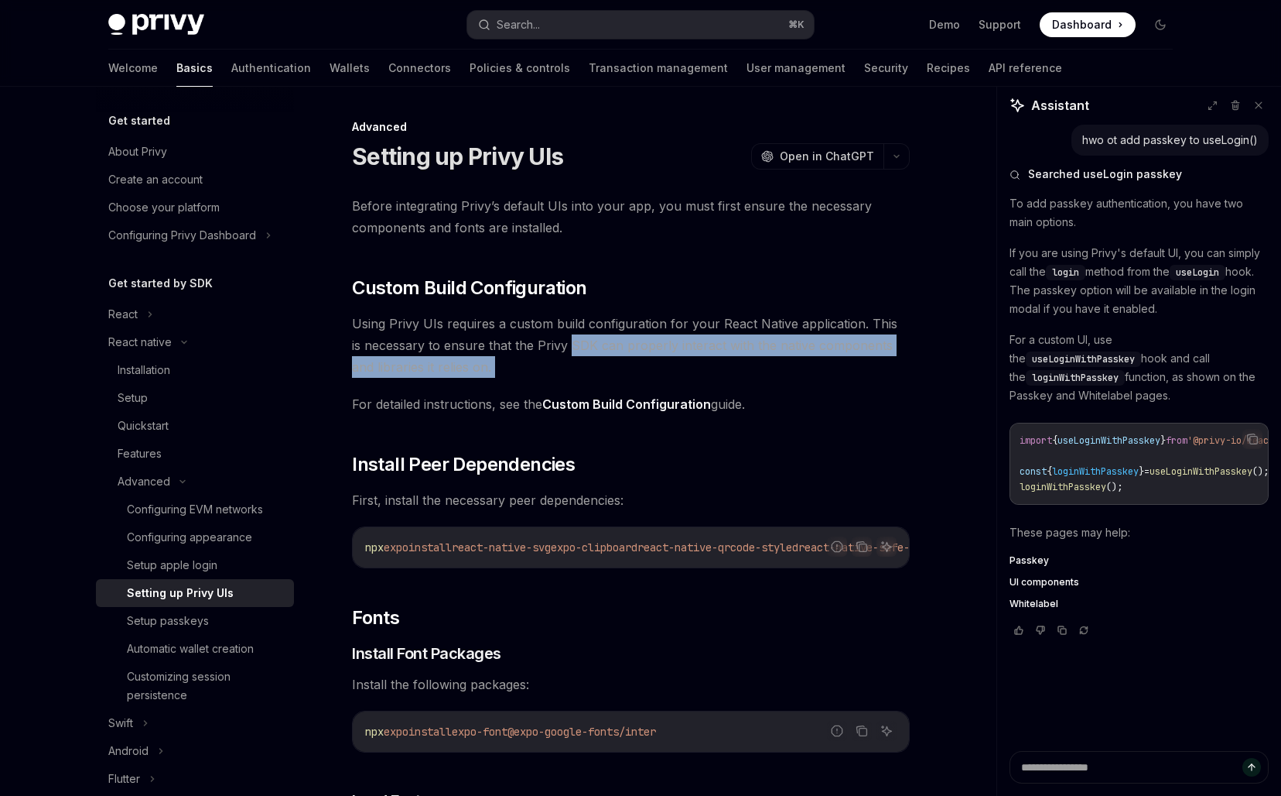
drag, startPoint x: 567, startPoint y: 350, endPoint x: 567, endPoint y: 374, distance: 24.0
click at [567, 374] on span "Using Privy UIs requires a custom build configuration for your React Native app…" at bounding box center [631, 345] width 558 height 65
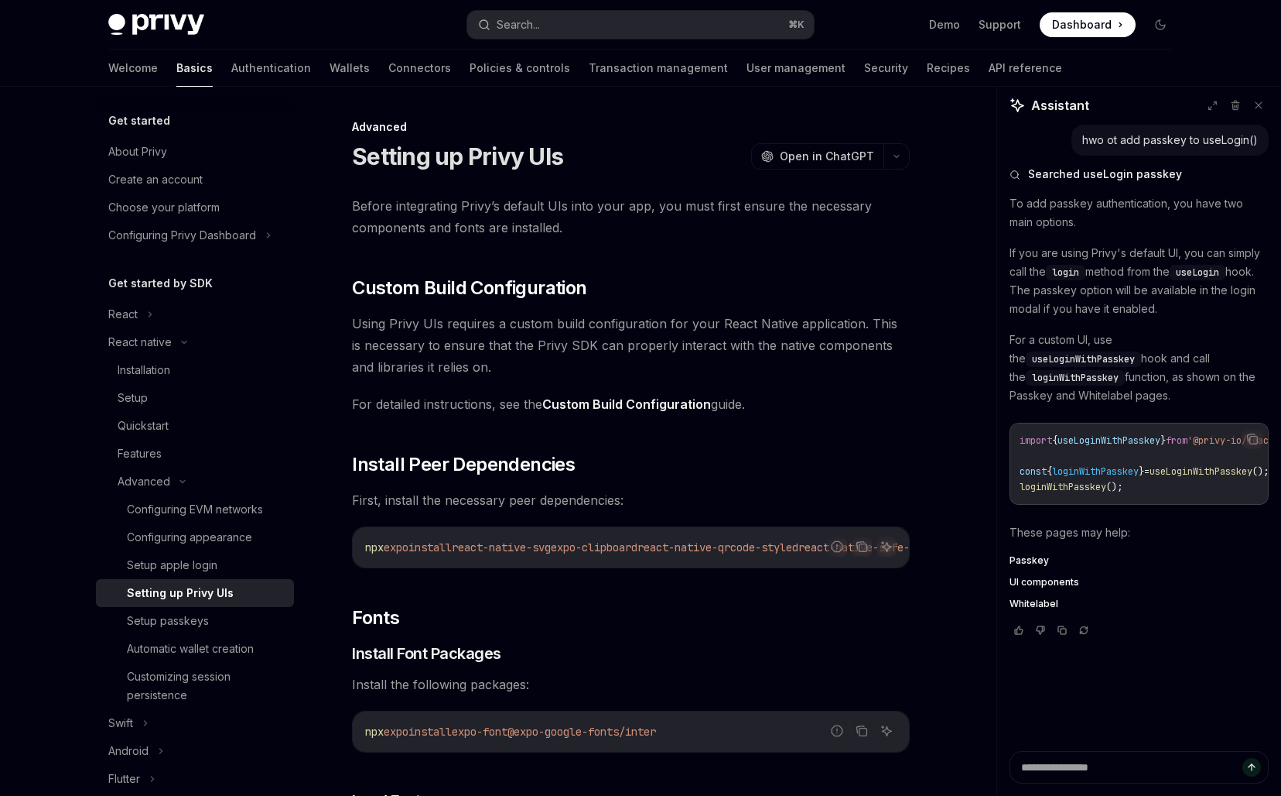
click at [567, 374] on span "Using Privy UIs requires a custom build configuration for your React Native app…" at bounding box center [631, 345] width 558 height 65
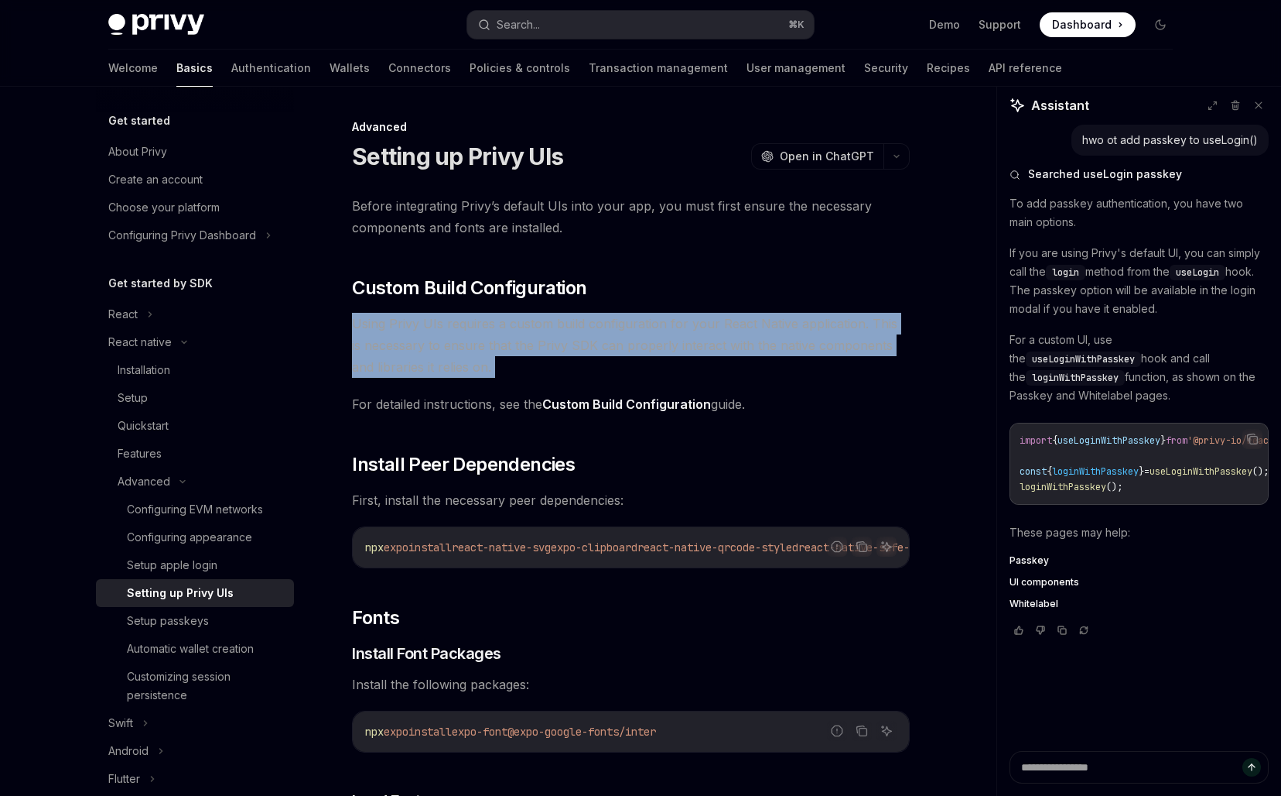
click at [567, 374] on span "Using Privy UIs requires a custom build configuration for your React Native app…" at bounding box center [631, 345] width 558 height 65
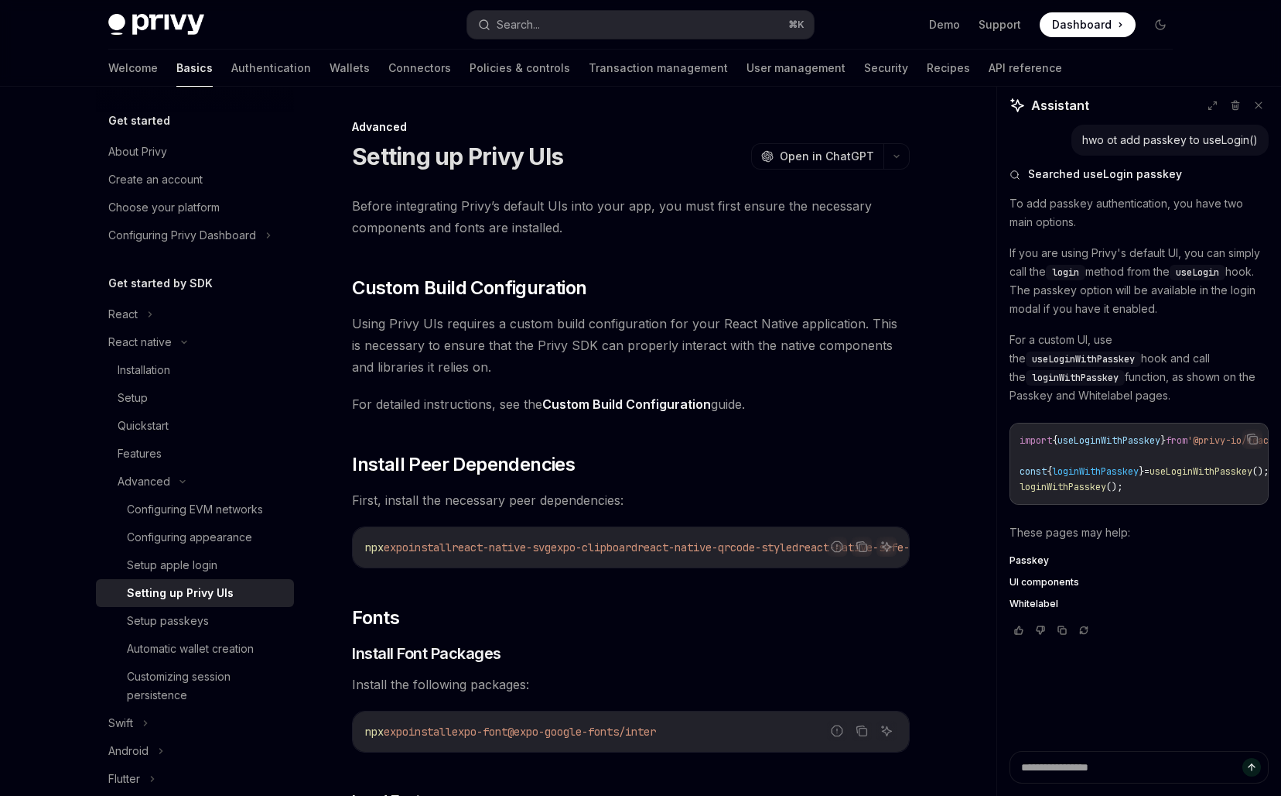
click at [551, 553] on span "react-native-svg" at bounding box center [501, 547] width 99 height 14
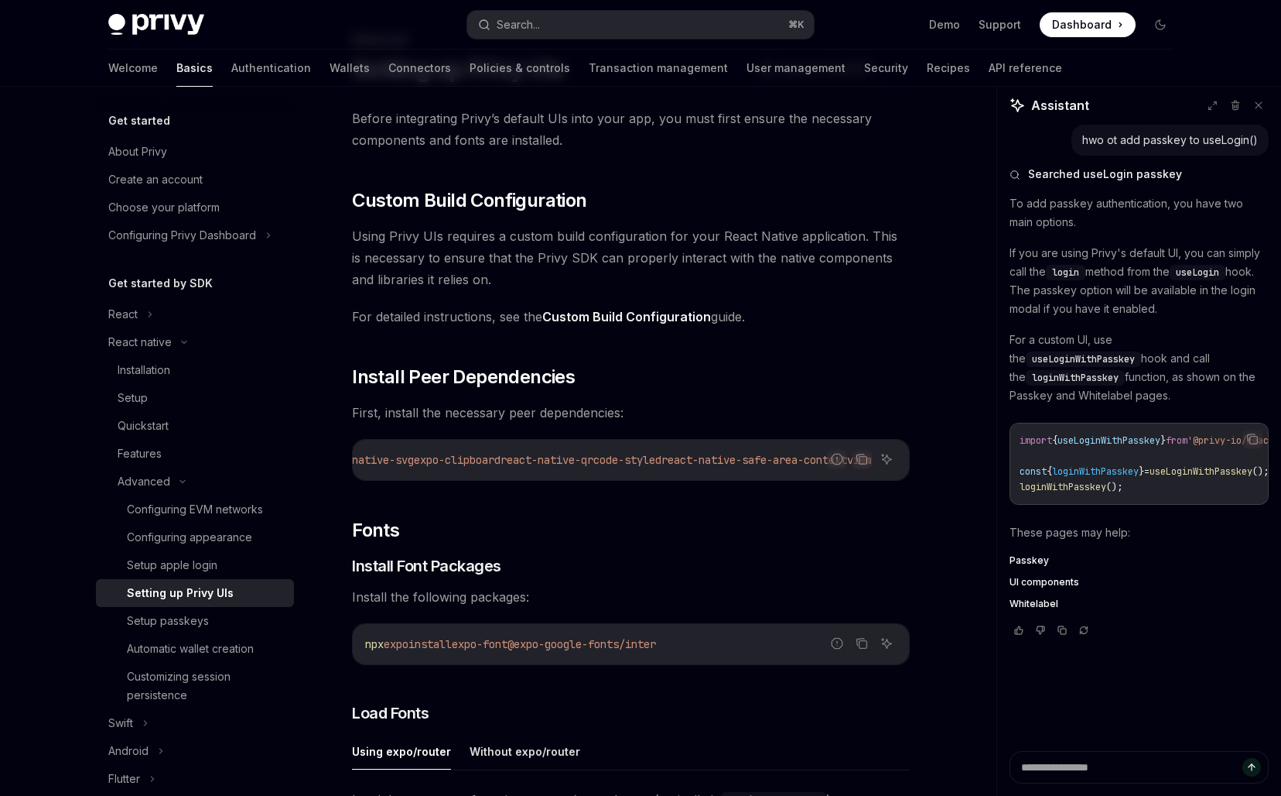
scroll to position [172, 0]
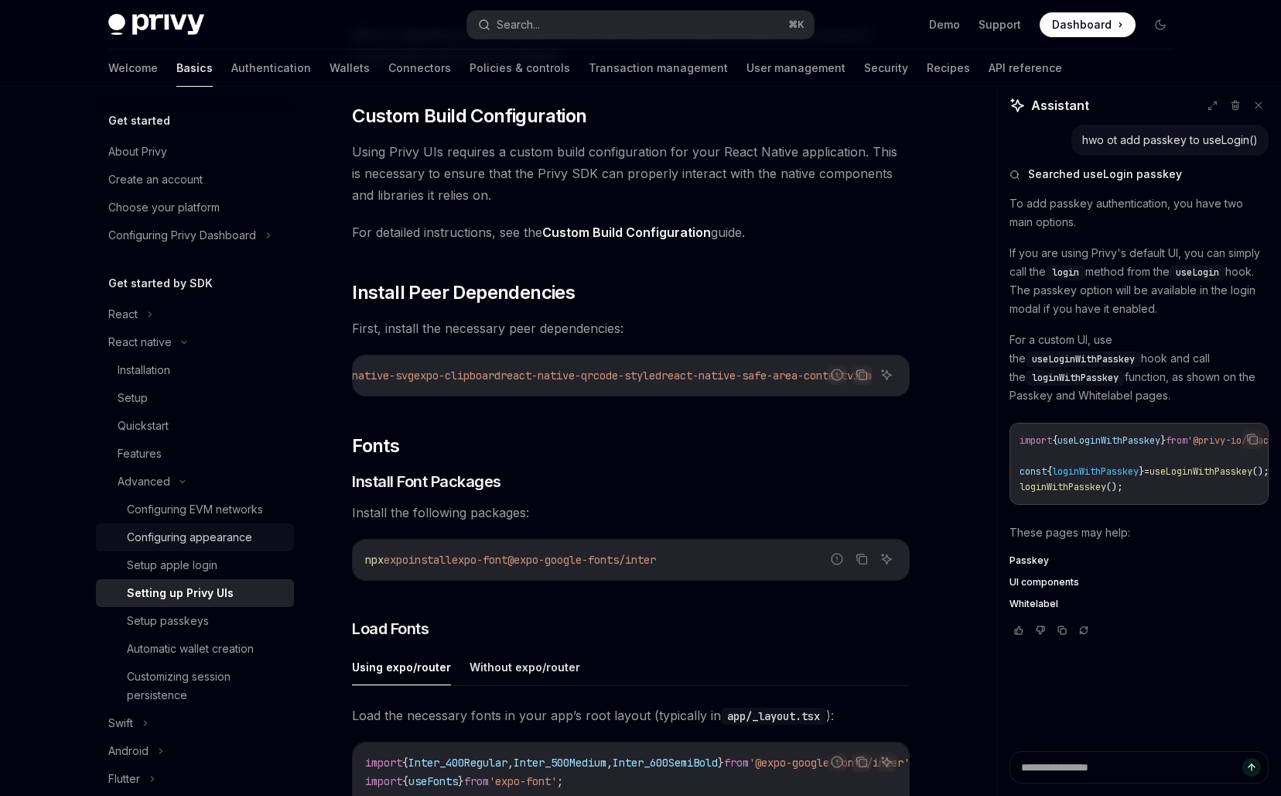
click at [217, 535] on div "Configuring appearance" at bounding box center [189, 537] width 125 height 19
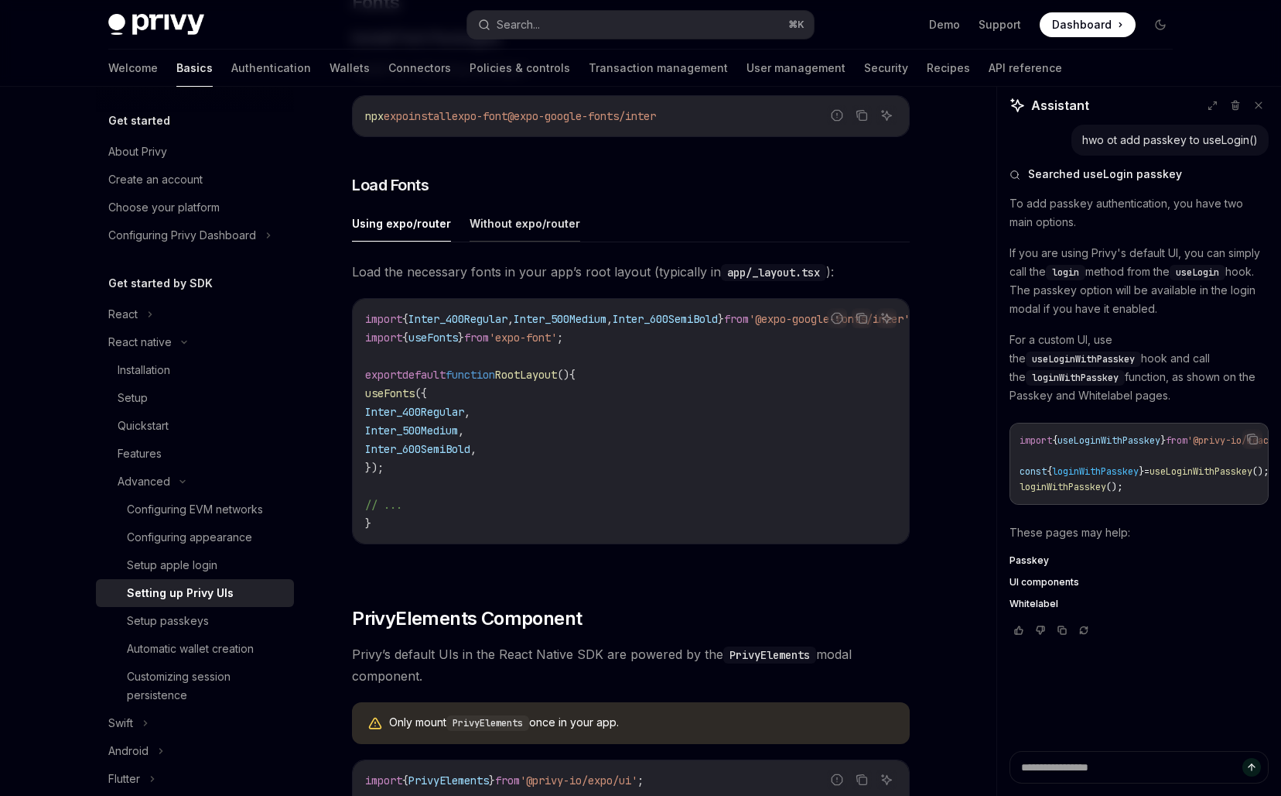
scroll to position [885, 0]
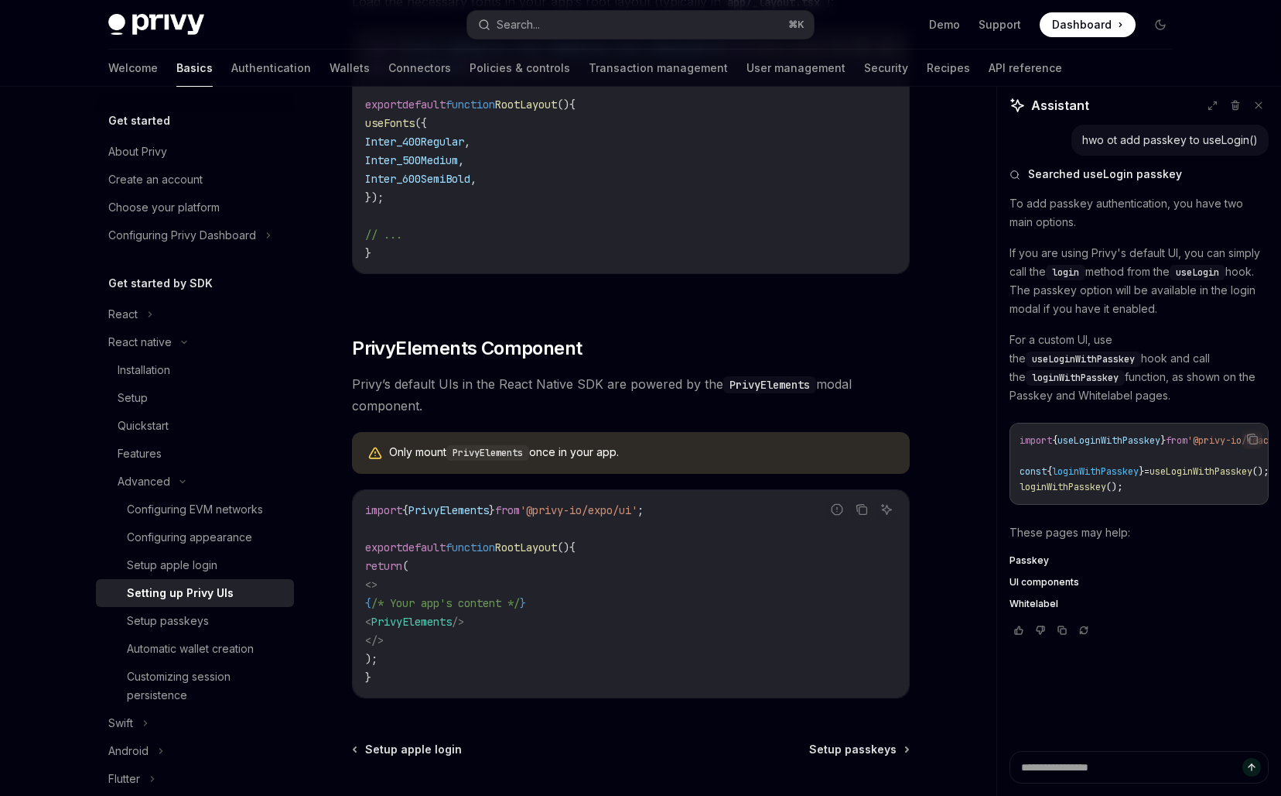
drag, startPoint x: 521, startPoint y: 440, endPoint x: 546, endPoint y: 634, distance: 195.0
click at [546, 634] on div "Before integrating Privy’s default UIs into your app, you must first ensure the…" at bounding box center [631, 4] width 558 height 1388
click at [546, 634] on code "import { PrivyElements } from '@privy-io/expo/ui' ; export default function Roo…" at bounding box center [631, 594] width 532 height 186
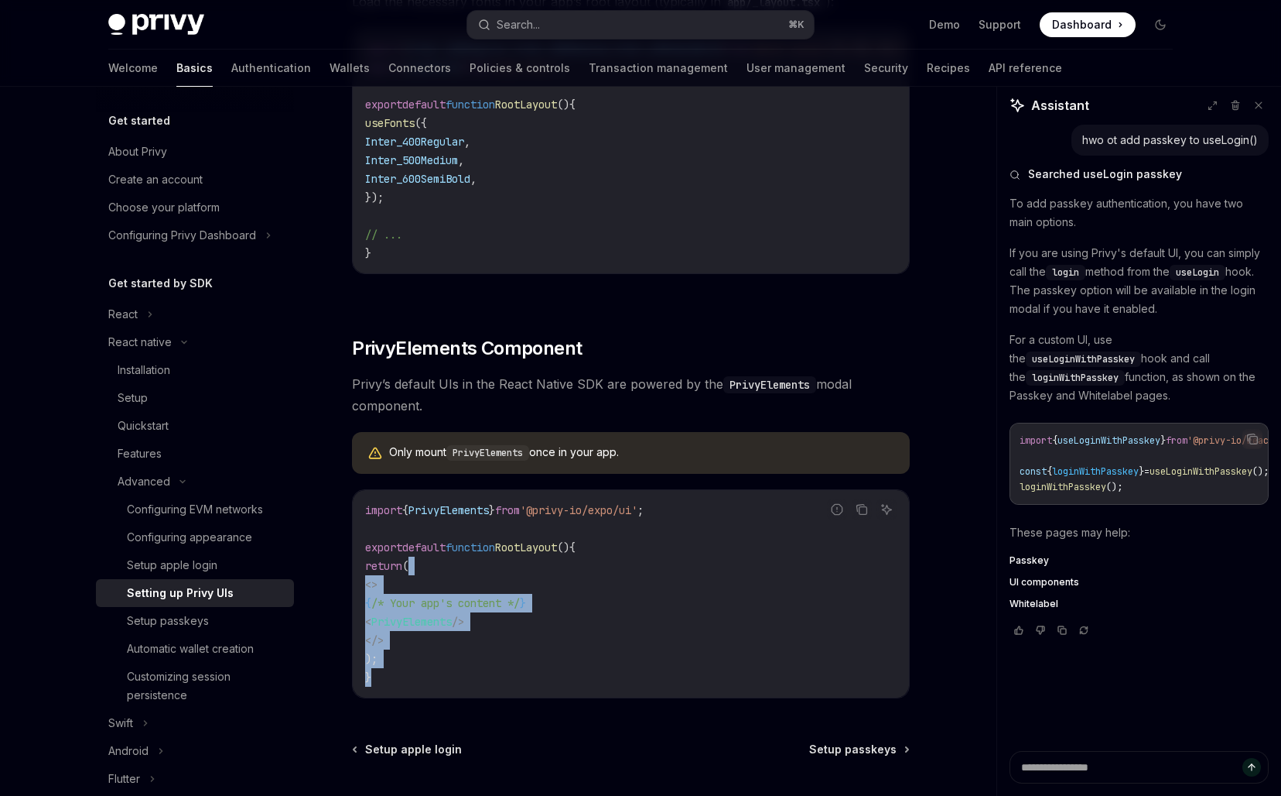
drag, startPoint x: 561, startPoint y: 579, endPoint x: 568, endPoint y: 689, distance: 110.1
click at [568, 683] on code "import { PrivyElements } from '@privy-io/expo/ui' ; export default function Roo…" at bounding box center [631, 594] width 532 height 186
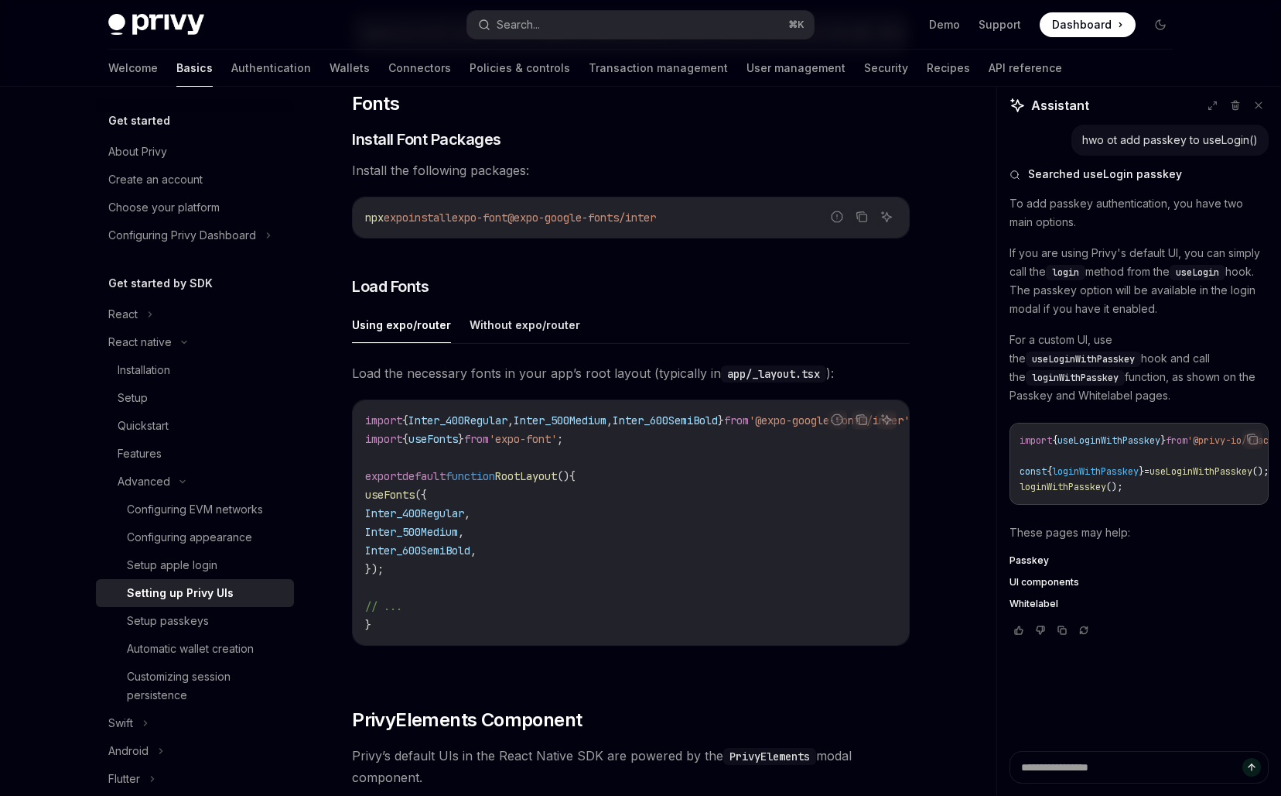
scroll to position [0, 0]
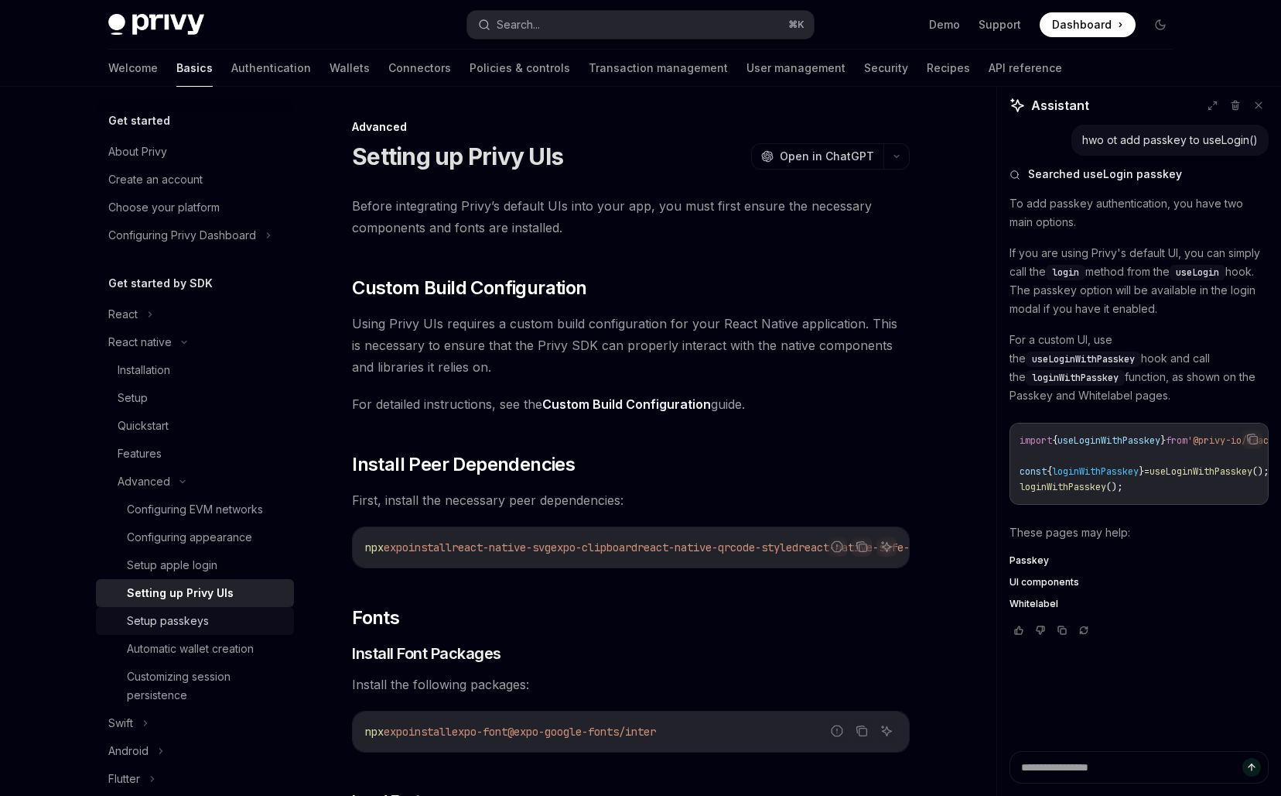
click at [174, 607] on link "Setup passkeys" at bounding box center [195, 621] width 198 height 28
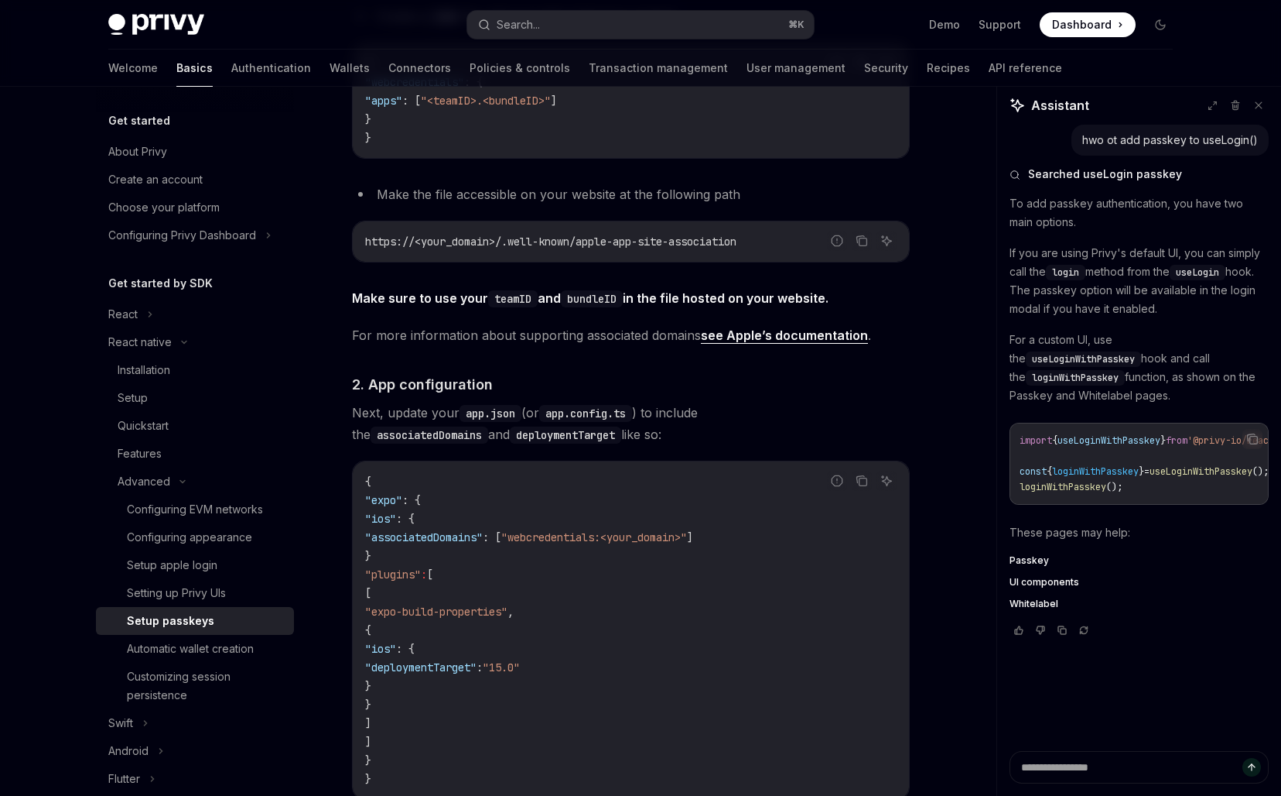
scroll to position [642, 0]
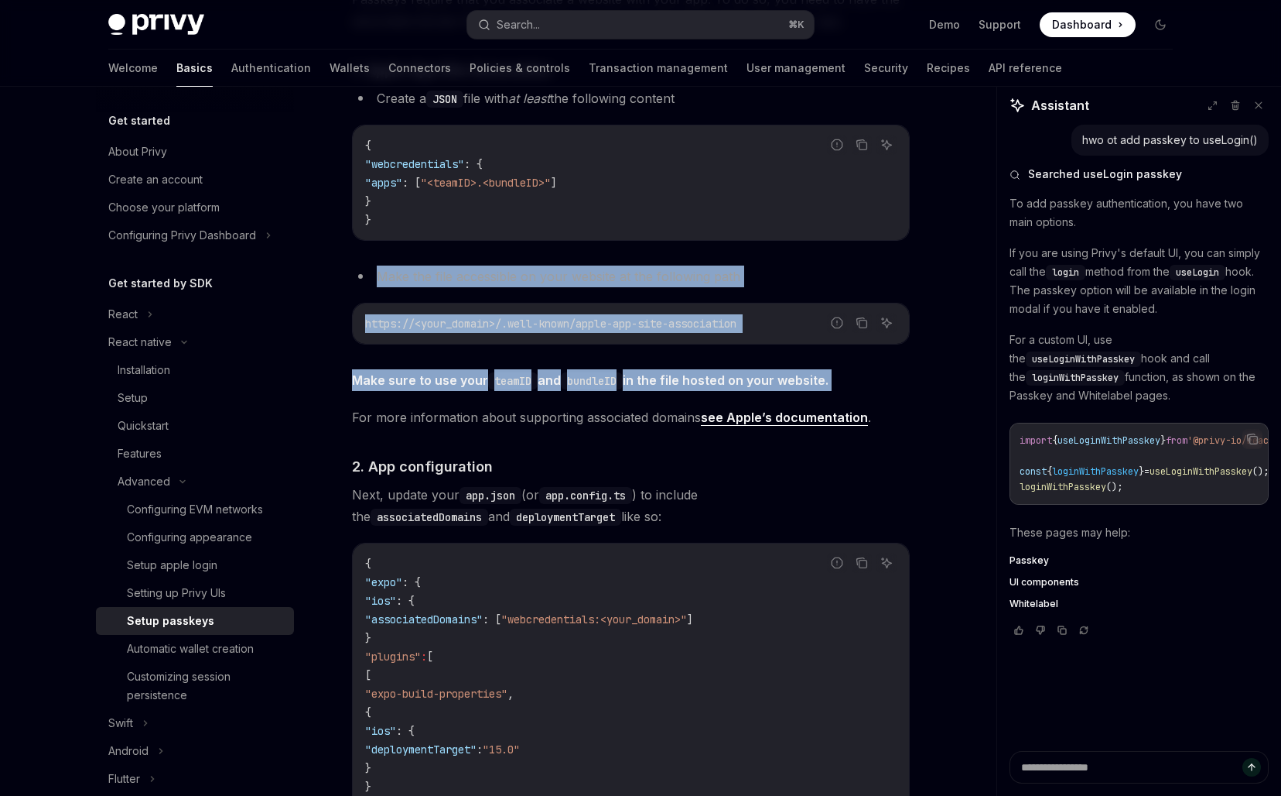
drag, startPoint x: 655, startPoint y: 245, endPoint x: 680, endPoint y: 486, distance: 241.9
click at [679, 482] on div "Passkeys require that you associate a website with your app. To do so, you need…" at bounding box center [631, 523] width 558 height 1071
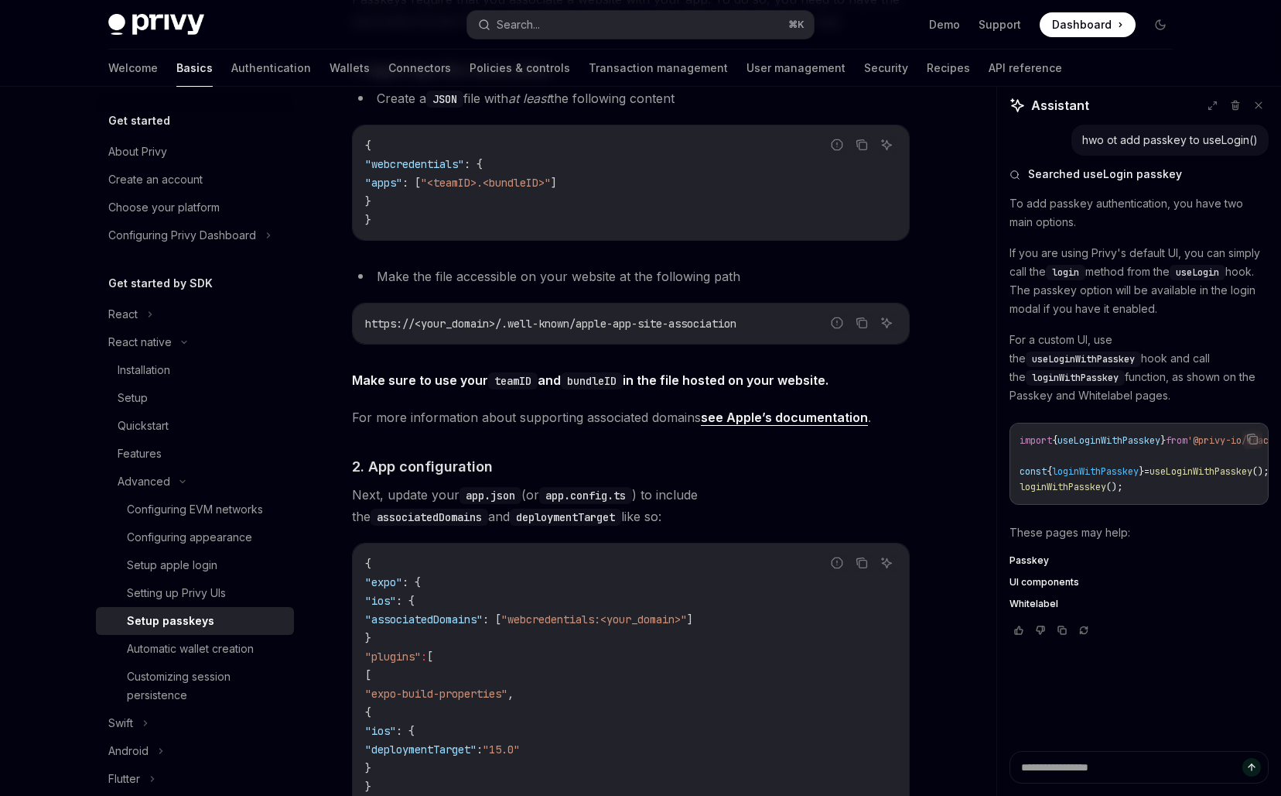
click at [680, 486] on span "Next, update your app.json (or app.config.ts ) to include the associatedDomains…" at bounding box center [631, 505] width 558 height 43
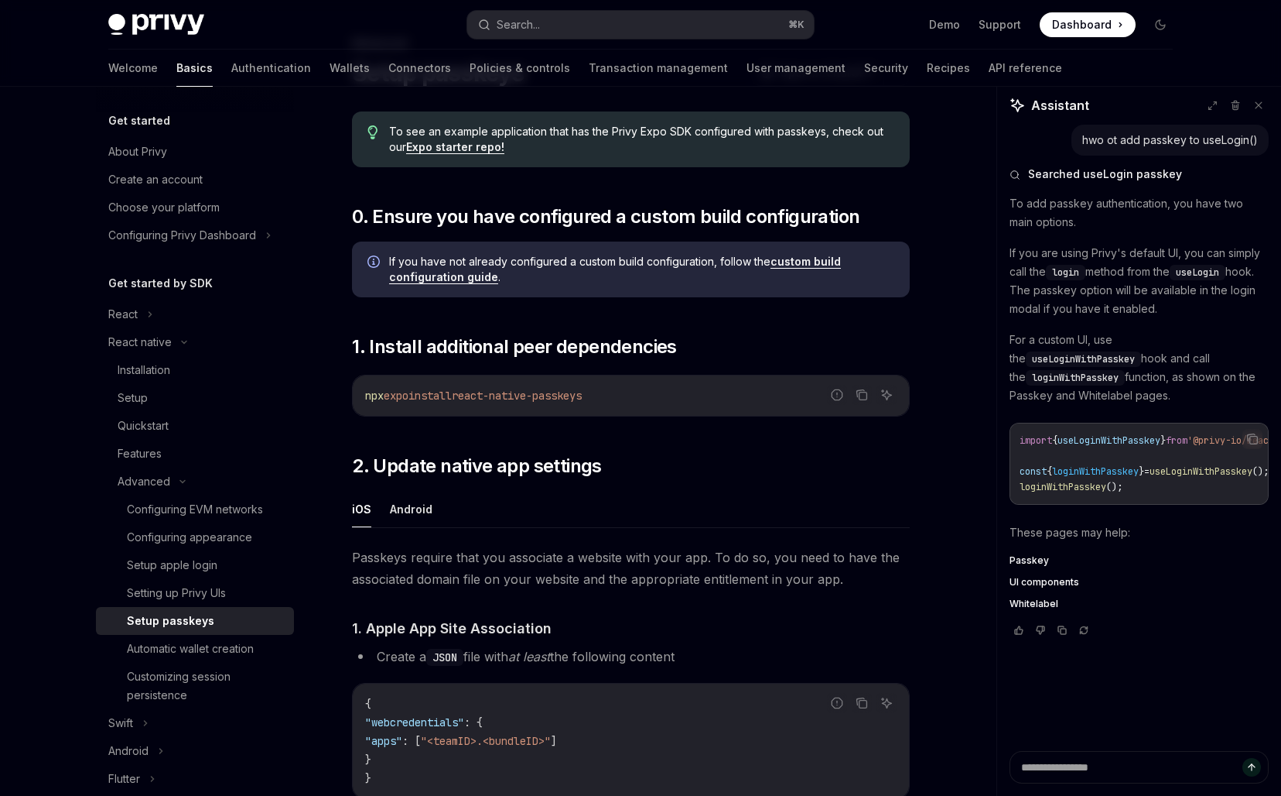
scroll to position [0, 0]
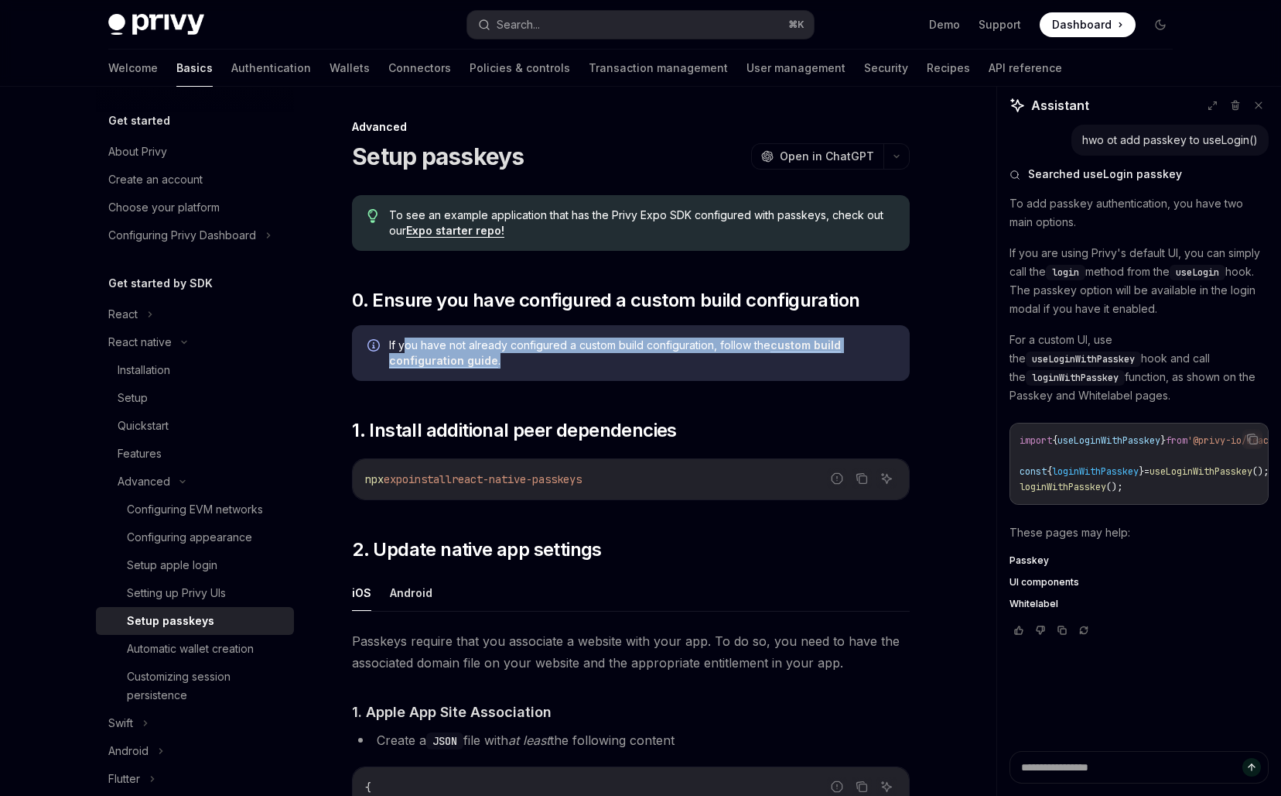
drag, startPoint x: 403, startPoint y: 340, endPoint x: 444, endPoint y: 392, distance: 66.7
click at [453, 226] on link "Expo starter repo!" at bounding box center [455, 231] width 98 height 14
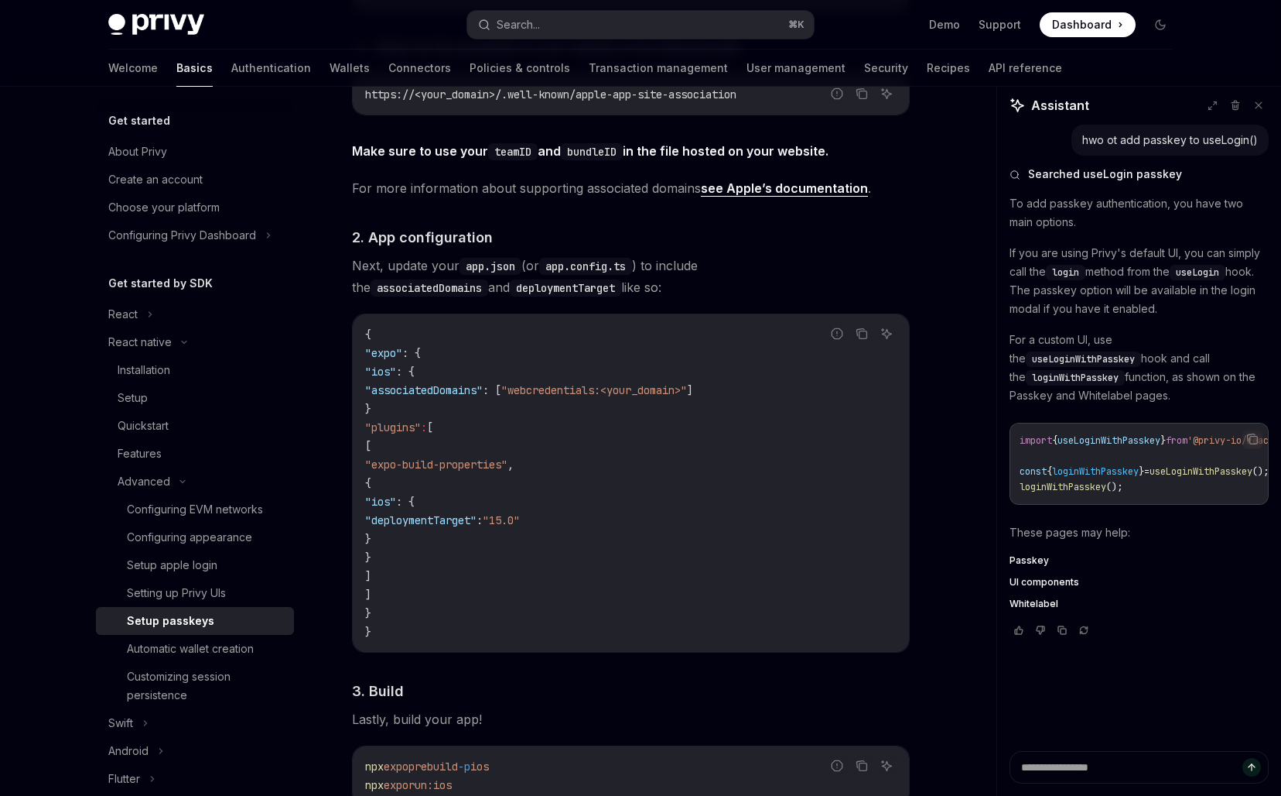
scroll to position [1155, 0]
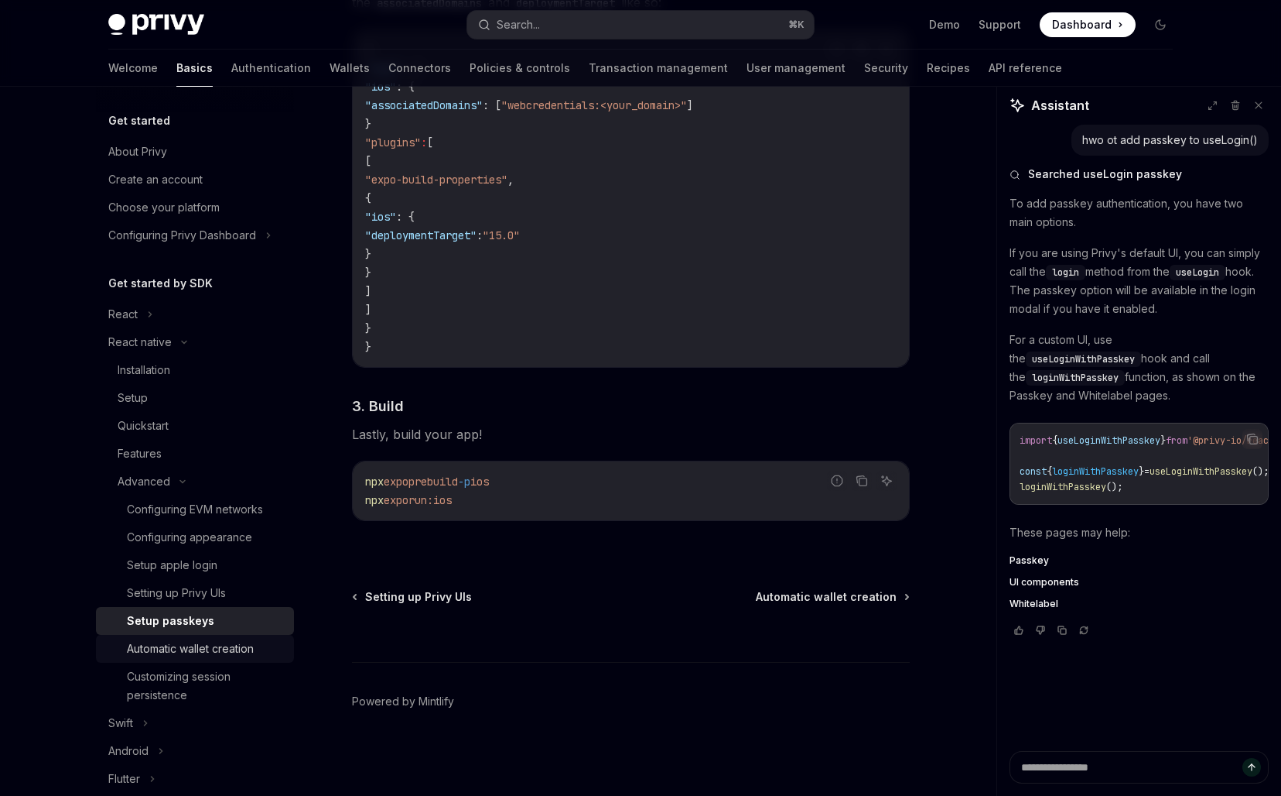
click at [221, 647] on div "Automatic wallet creation" at bounding box center [190, 648] width 127 height 19
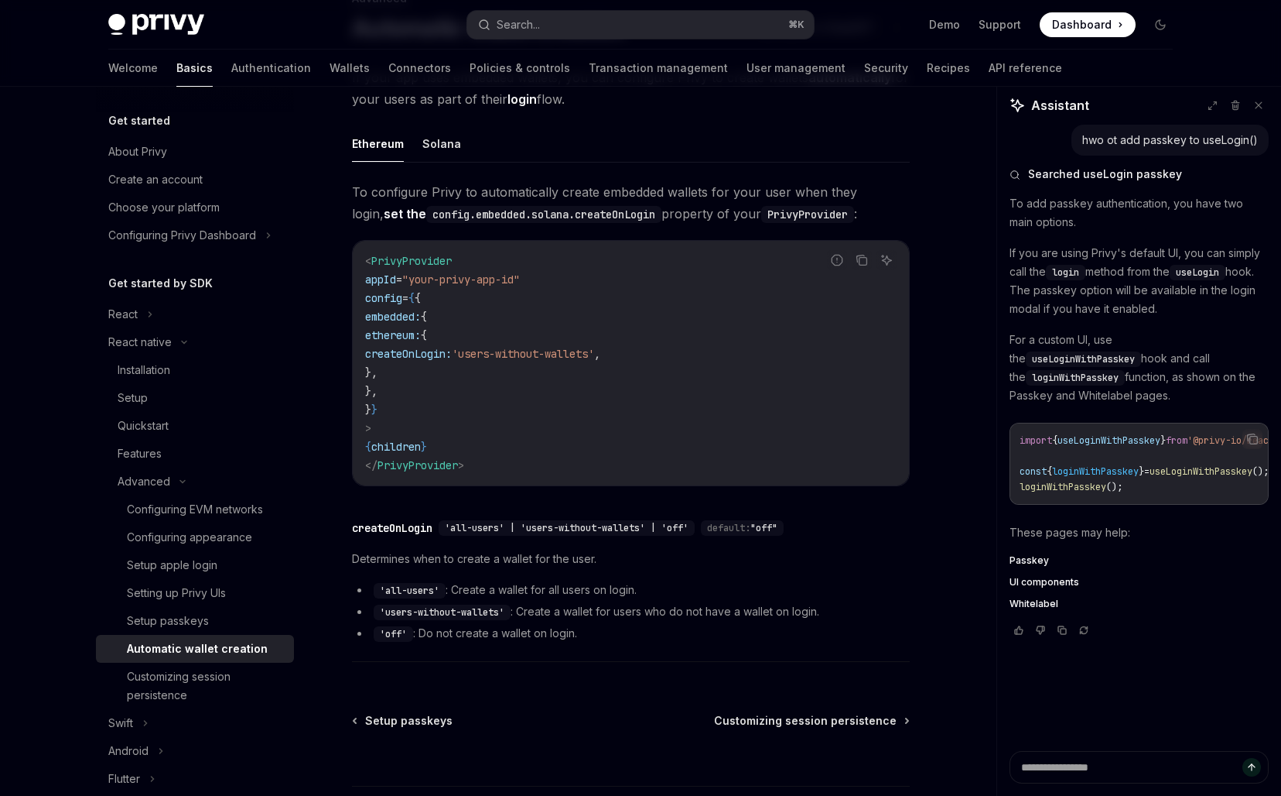
scroll to position [252, 0]
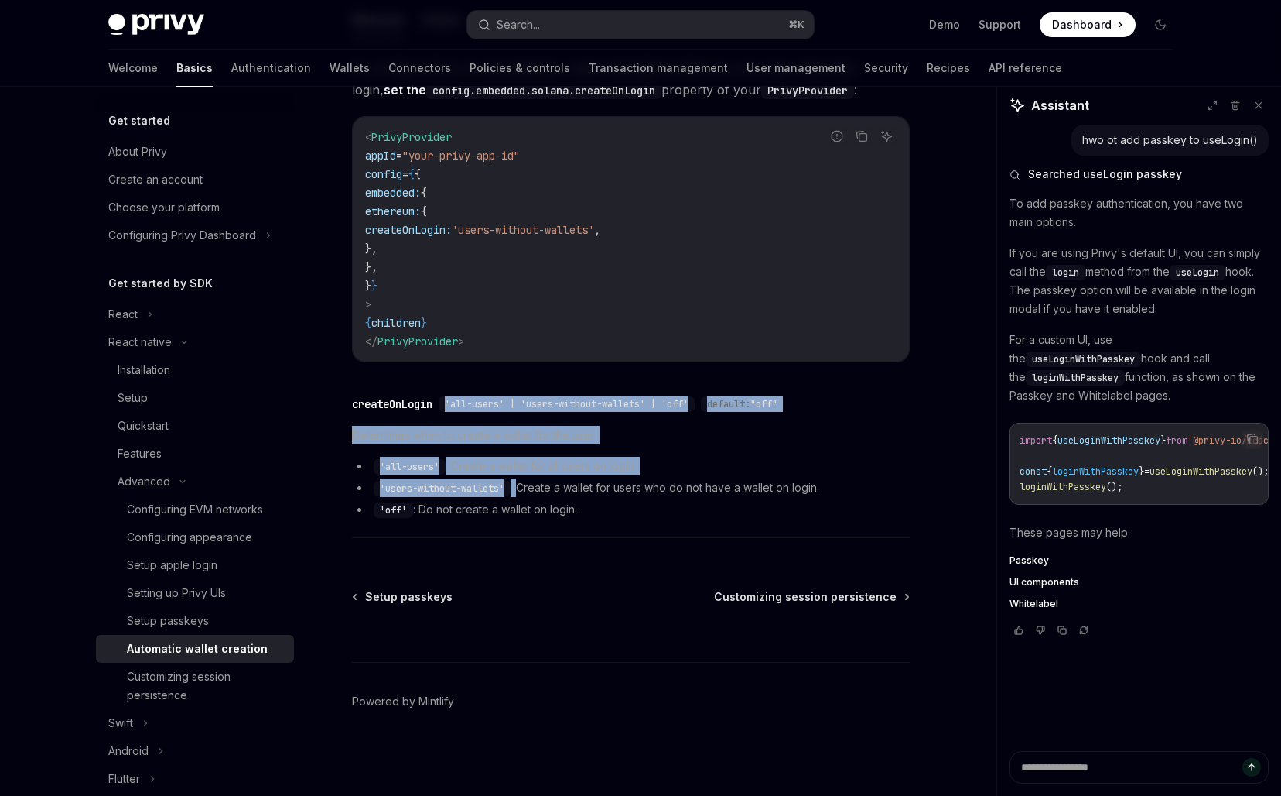
drag, startPoint x: 515, startPoint y: 378, endPoint x: 522, endPoint y: 484, distance: 106.3
click at [522, 484] on div "To configure Privy to automatically create embedded wallets for your user when …" at bounding box center [631, 301] width 558 height 488
click at [522, 484] on li "'users-without-wallets' : Create a wallet for users who do not have a wallet on…" at bounding box center [631, 487] width 558 height 19
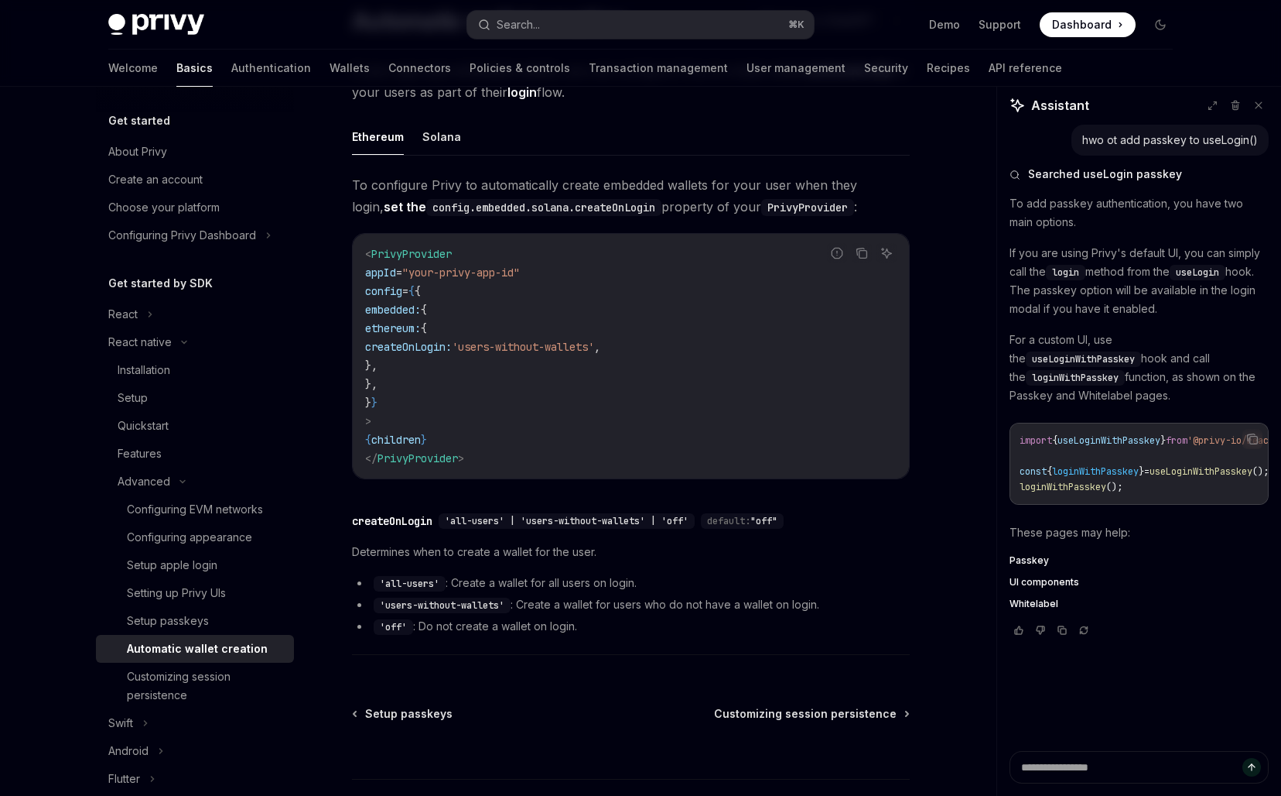
scroll to position [102, 0]
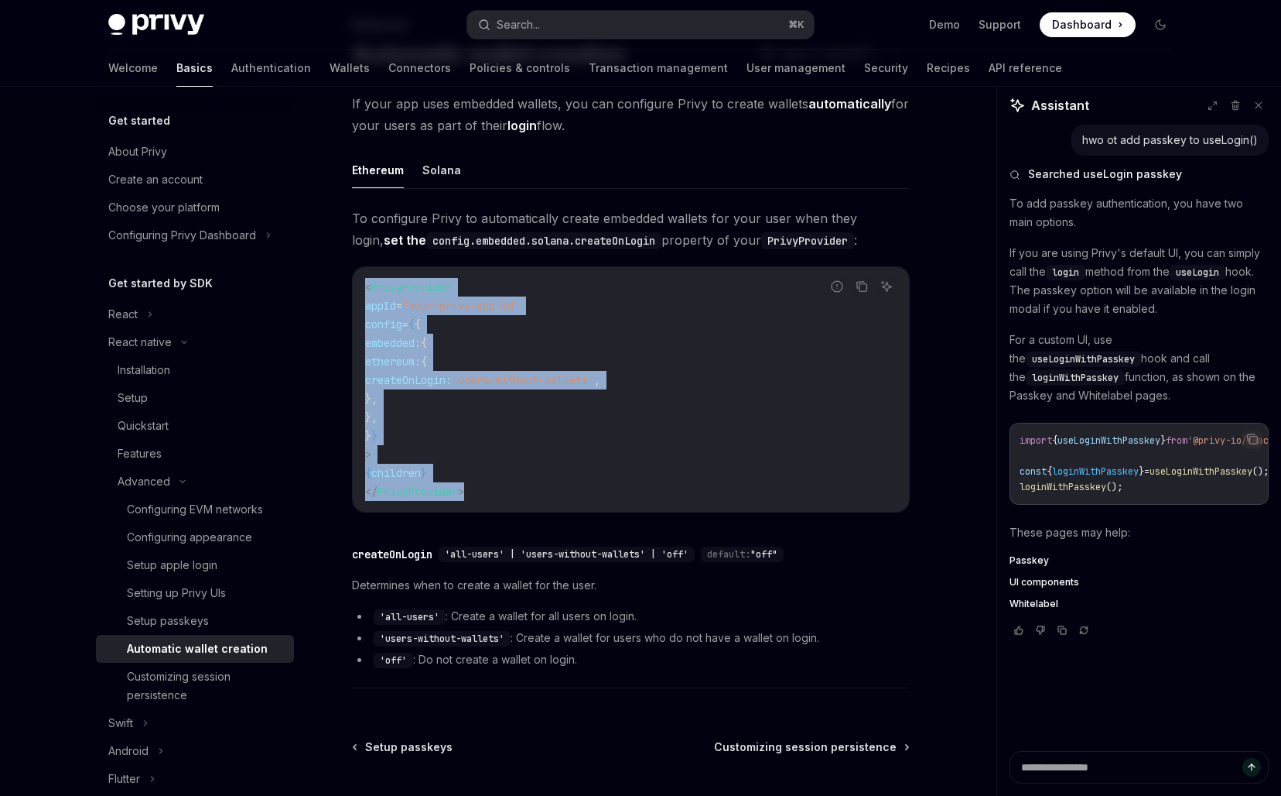
drag, startPoint x: 503, startPoint y: 260, endPoint x: 500, endPoint y: 505, distance: 245.3
click at [502, 507] on div "To configure Privy to automatically create embedded wallets for your user when …" at bounding box center [631, 451] width 558 height 488
click at [500, 505] on div "< PrivyProvider appId = "your-privy-app-id" config = { { embedded: { ethereum: …" at bounding box center [631, 389] width 556 height 245
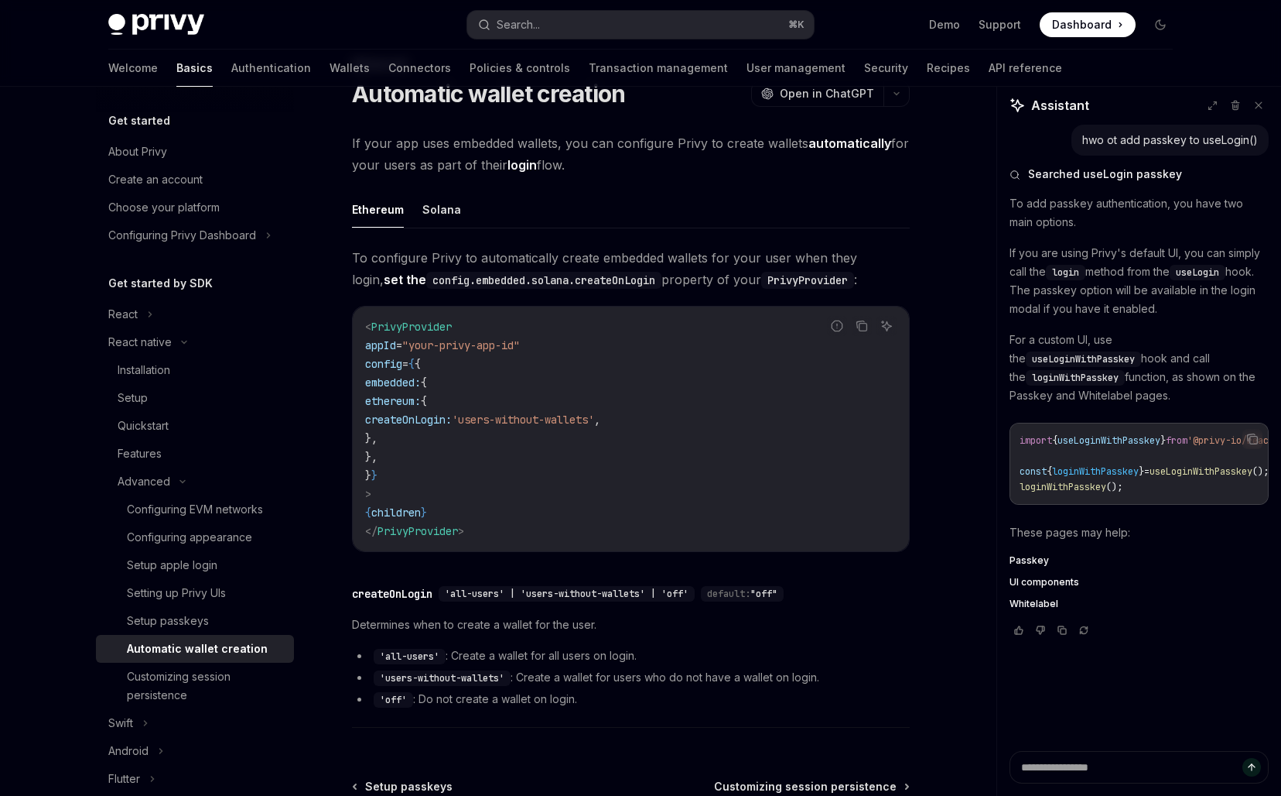
scroll to position [0, 0]
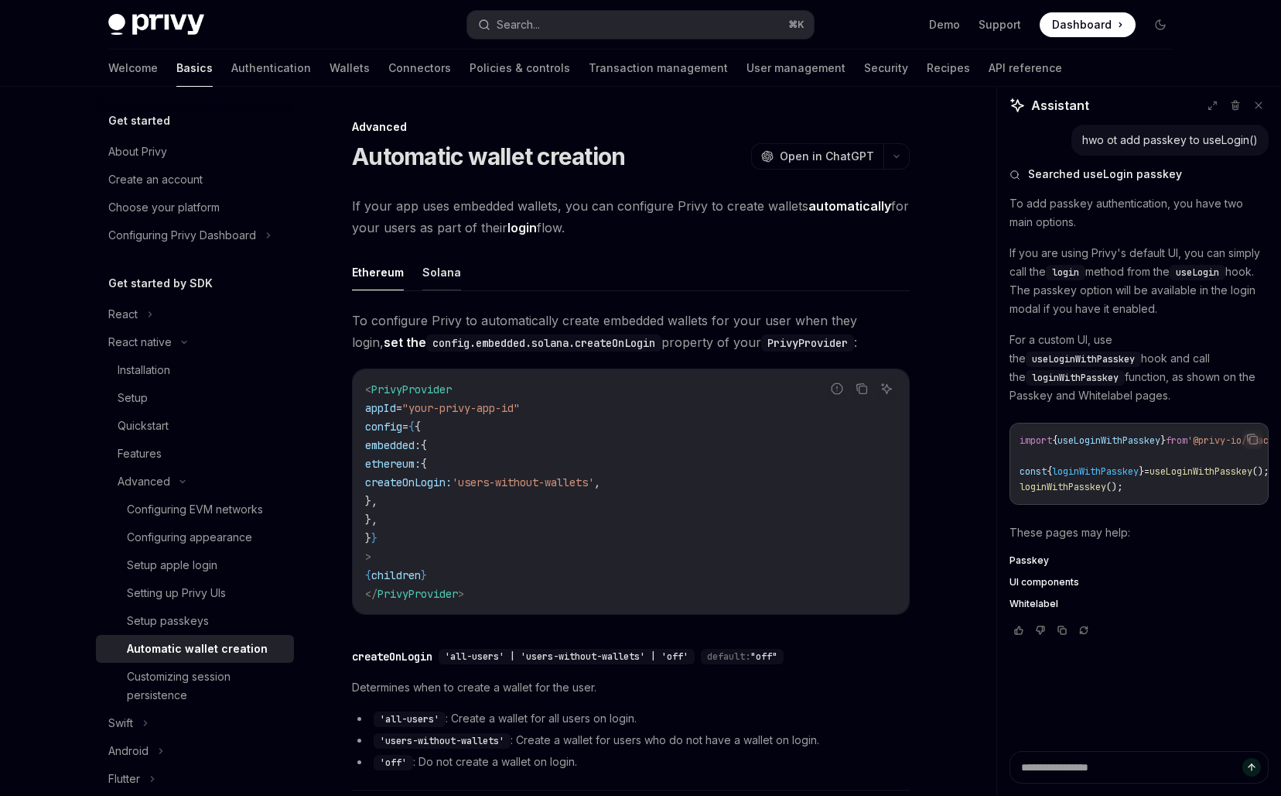
click at [436, 270] on button "Solana" at bounding box center [442, 272] width 39 height 36
click at [385, 270] on button "Ethereum" at bounding box center [378, 272] width 52 height 36
click at [204, 676] on div "Customizing session persistence" at bounding box center [206, 685] width 158 height 37
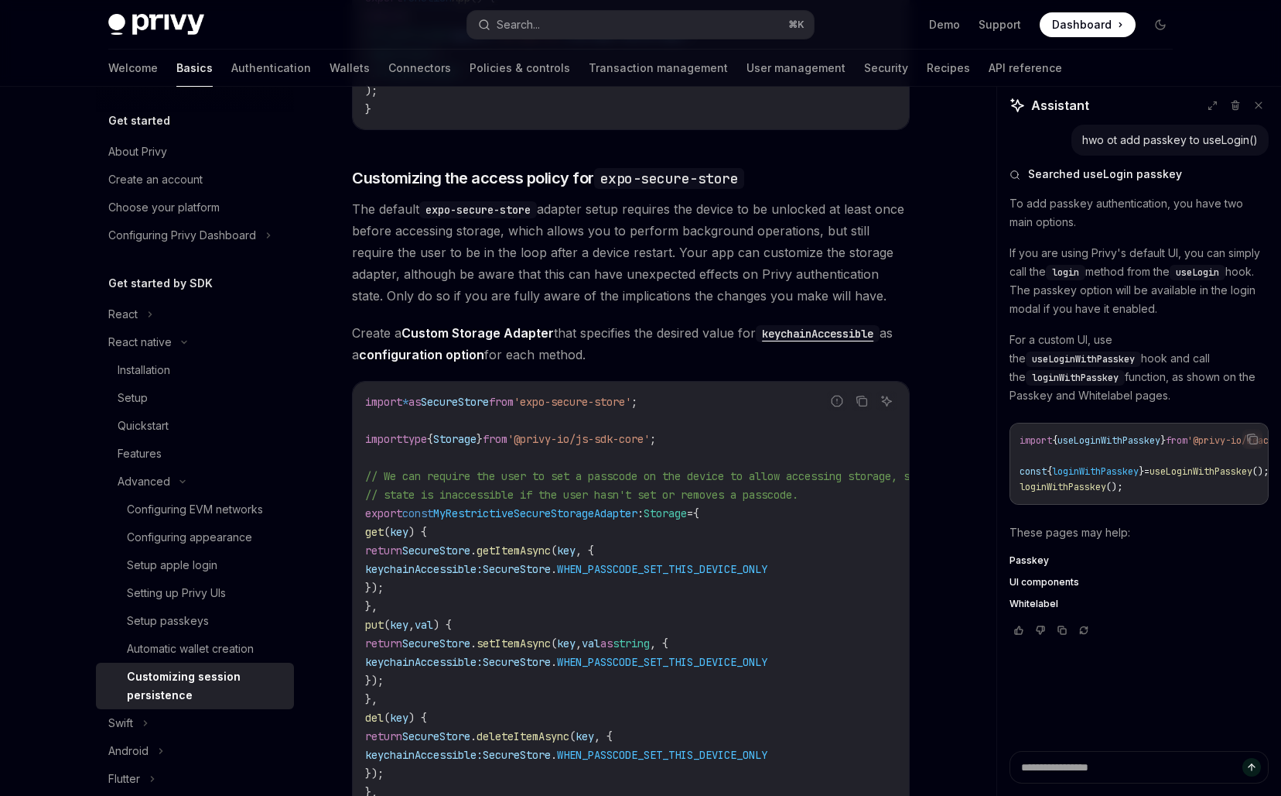
scroll to position [820, 0]
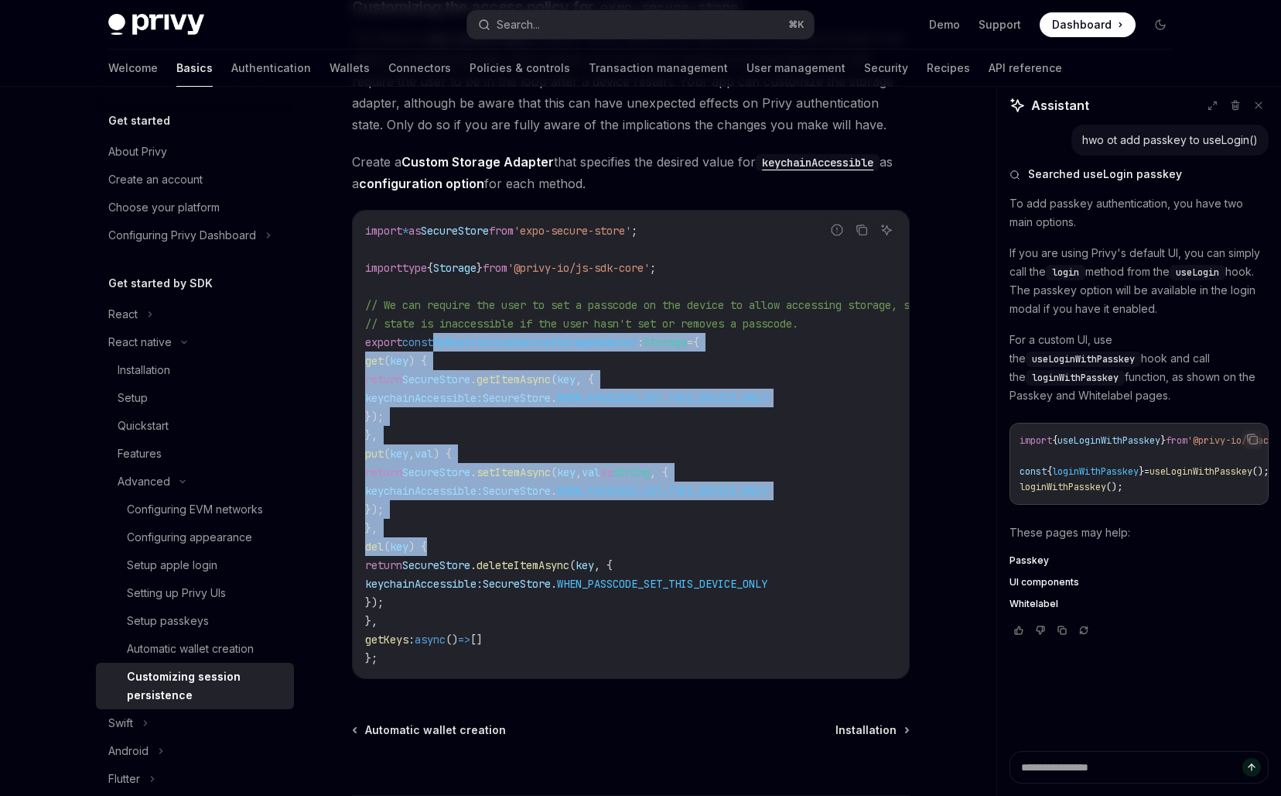
drag, startPoint x: 444, startPoint y: 346, endPoint x: 445, endPoint y: 537, distance: 191.1
click at [445, 537] on code "import * as SecureStore from 'expo-secure-store' ; import type { Storage } from…" at bounding box center [677, 444] width 625 height 446
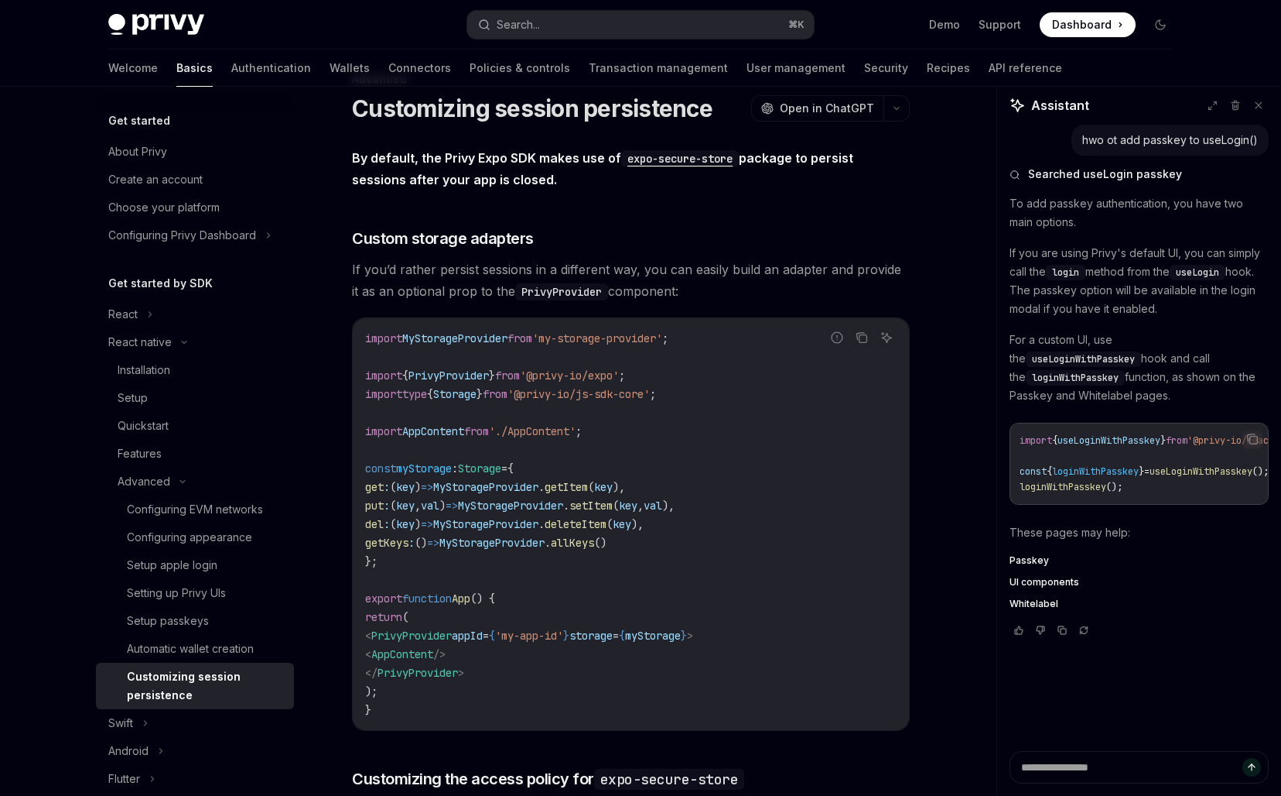
scroll to position [0, 0]
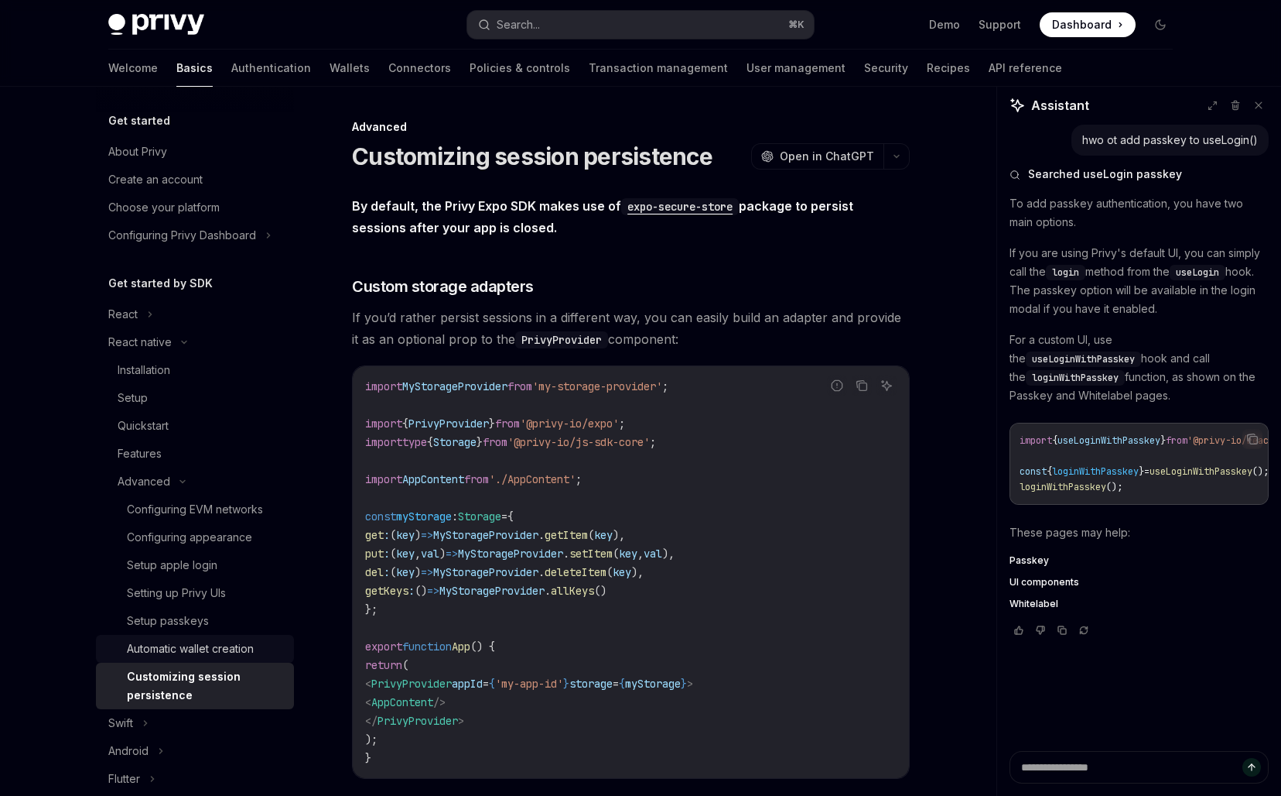
click at [251, 642] on div "Automatic wallet creation" at bounding box center [190, 648] width 127 height 19
type textarea "*"
